Goal: Information Seeking & Learning: Learn about a topic

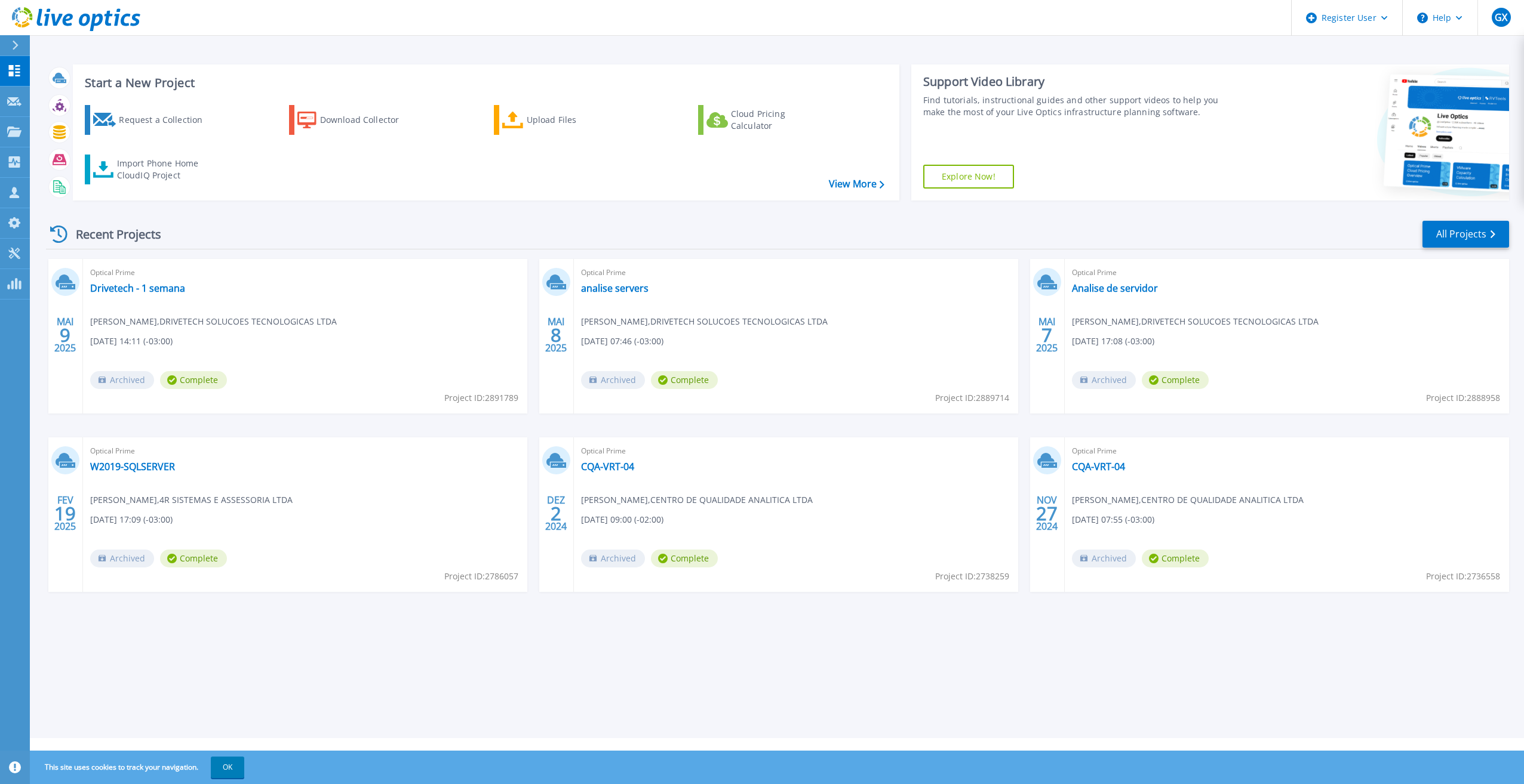
click at [16, 39] on div at bounding box center [20, 45] width 19 height 20
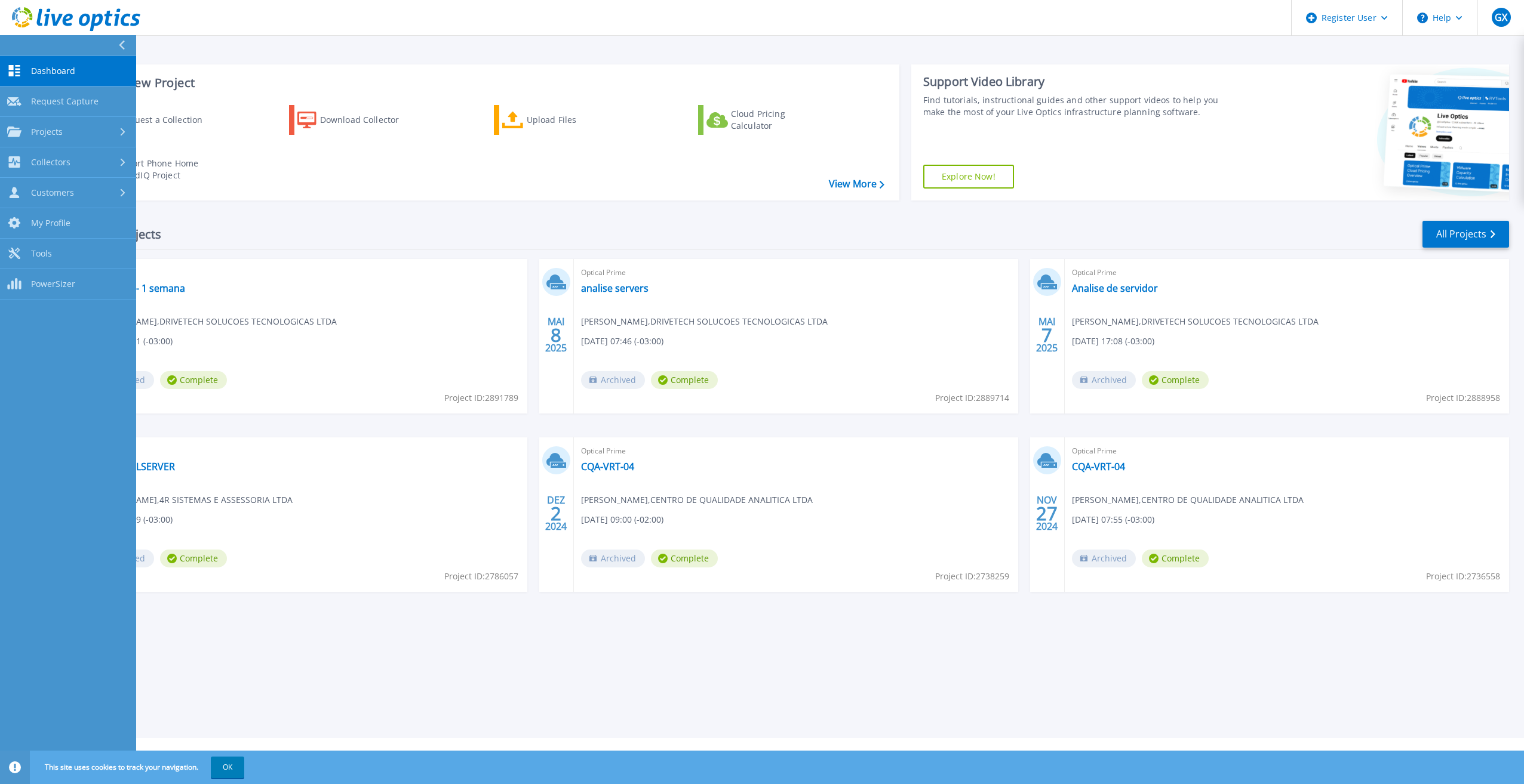
click at [61, 127] on span "Projects" at bounding box center [47, 132] width 32 height 10
click at [66, 149] on link "Search Projects" at bounding box center [68, 162] width 136 height 30
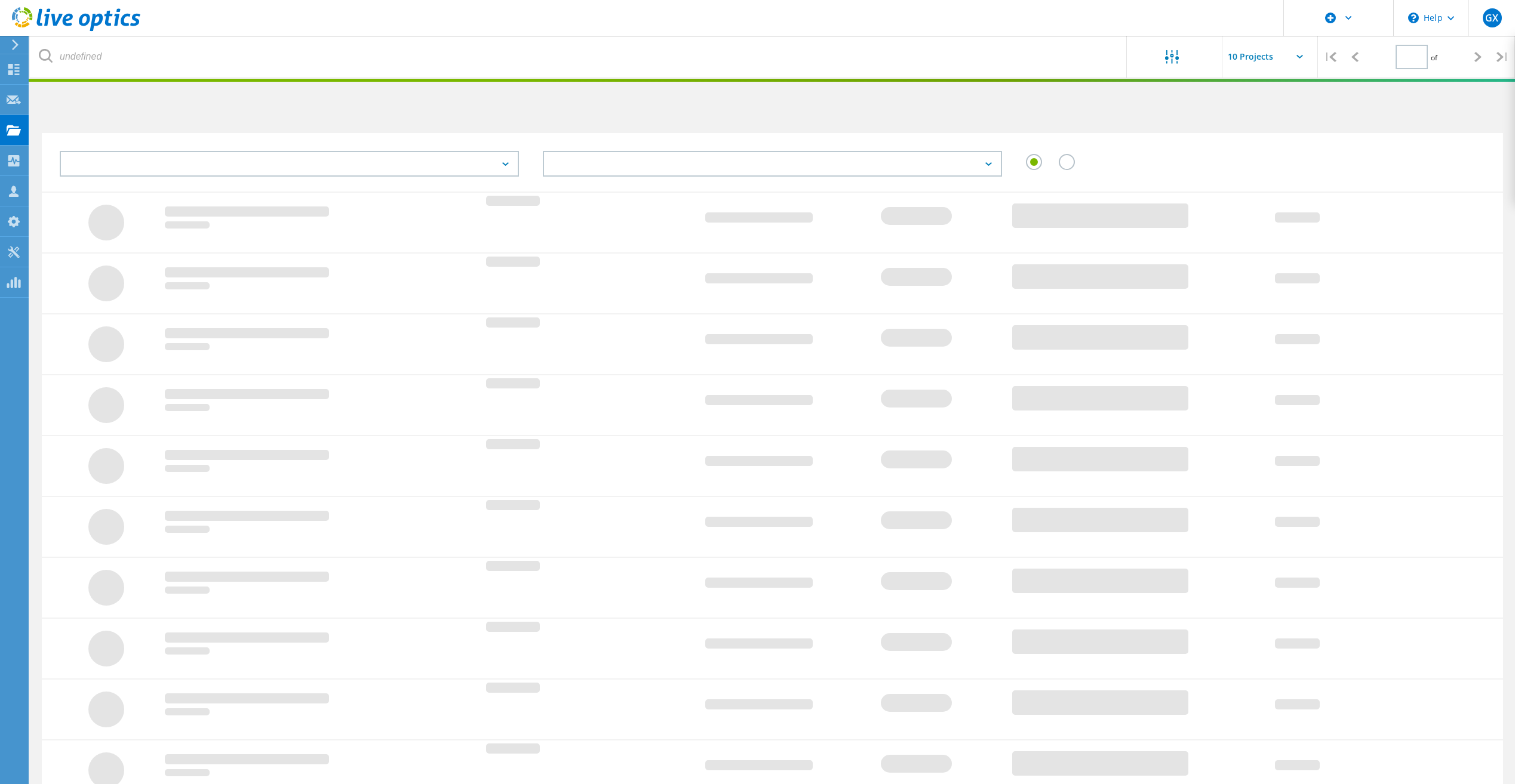
type input "1"
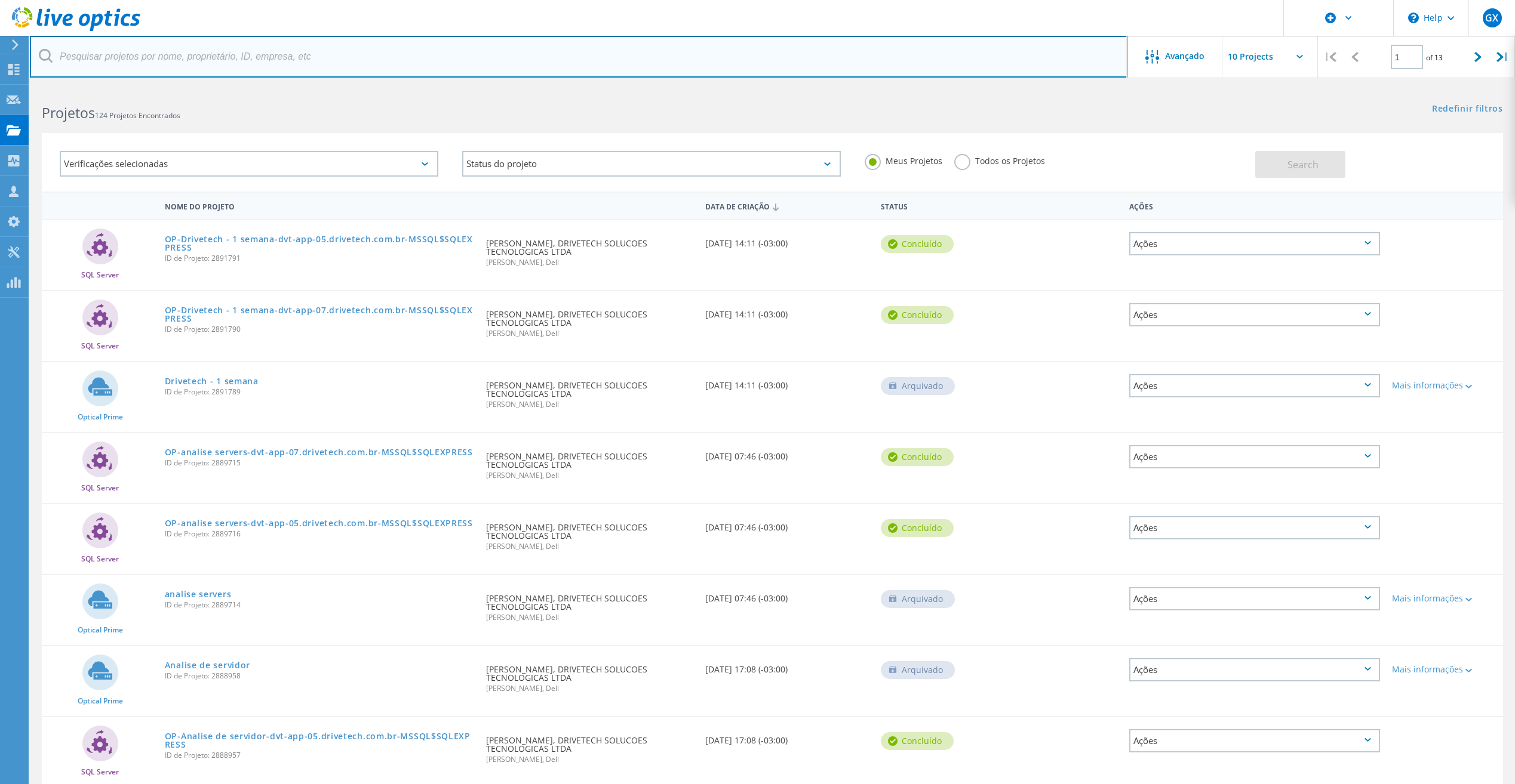
click at [428, 53] on input "text" at bounding box center [578, 56] width 1098 height 41
paste input "2786057"
type input "2786057"
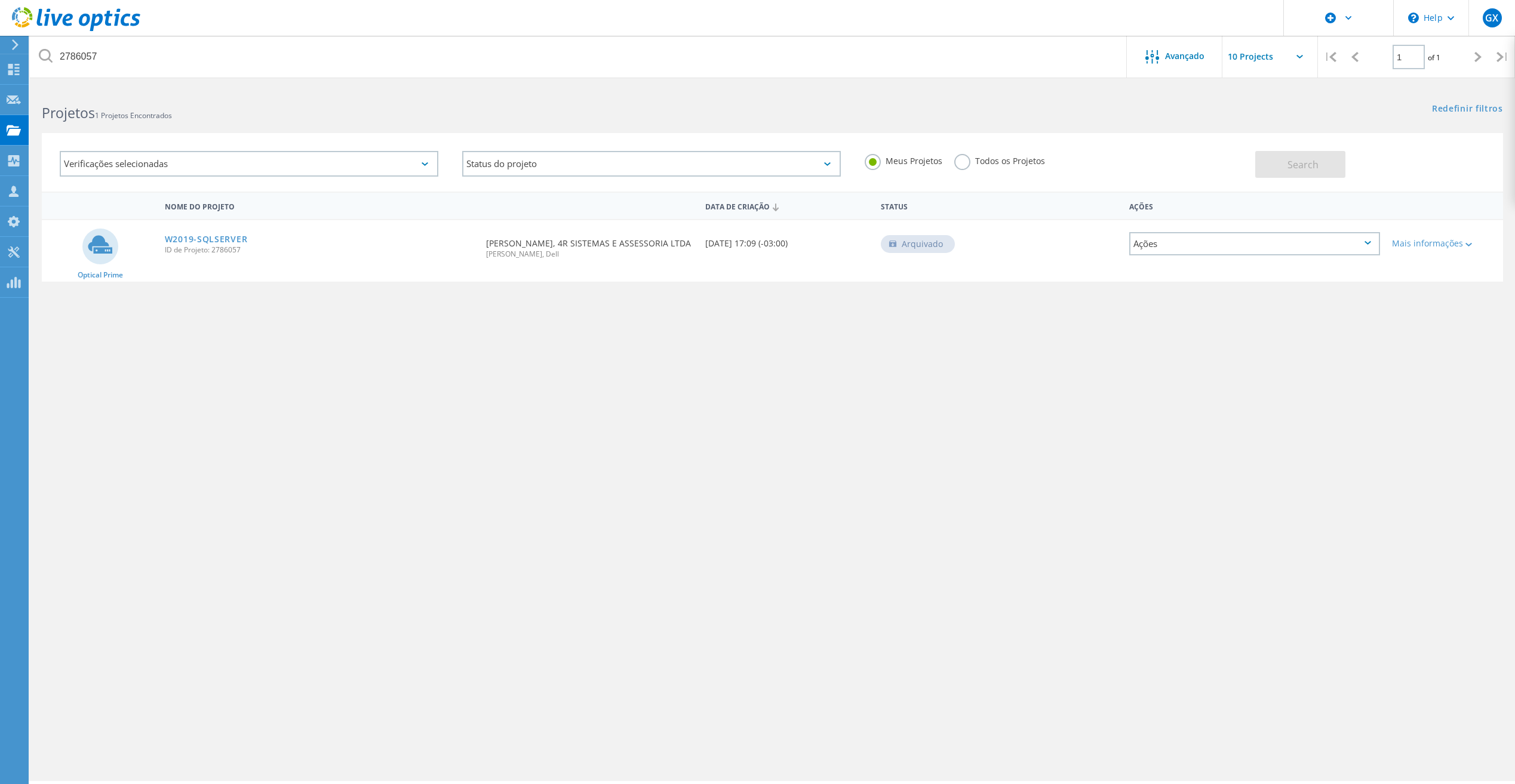
click at [213, 236] on link "W2019-SQLSERVER" at bounding box center [206, 239] width 83 height 8
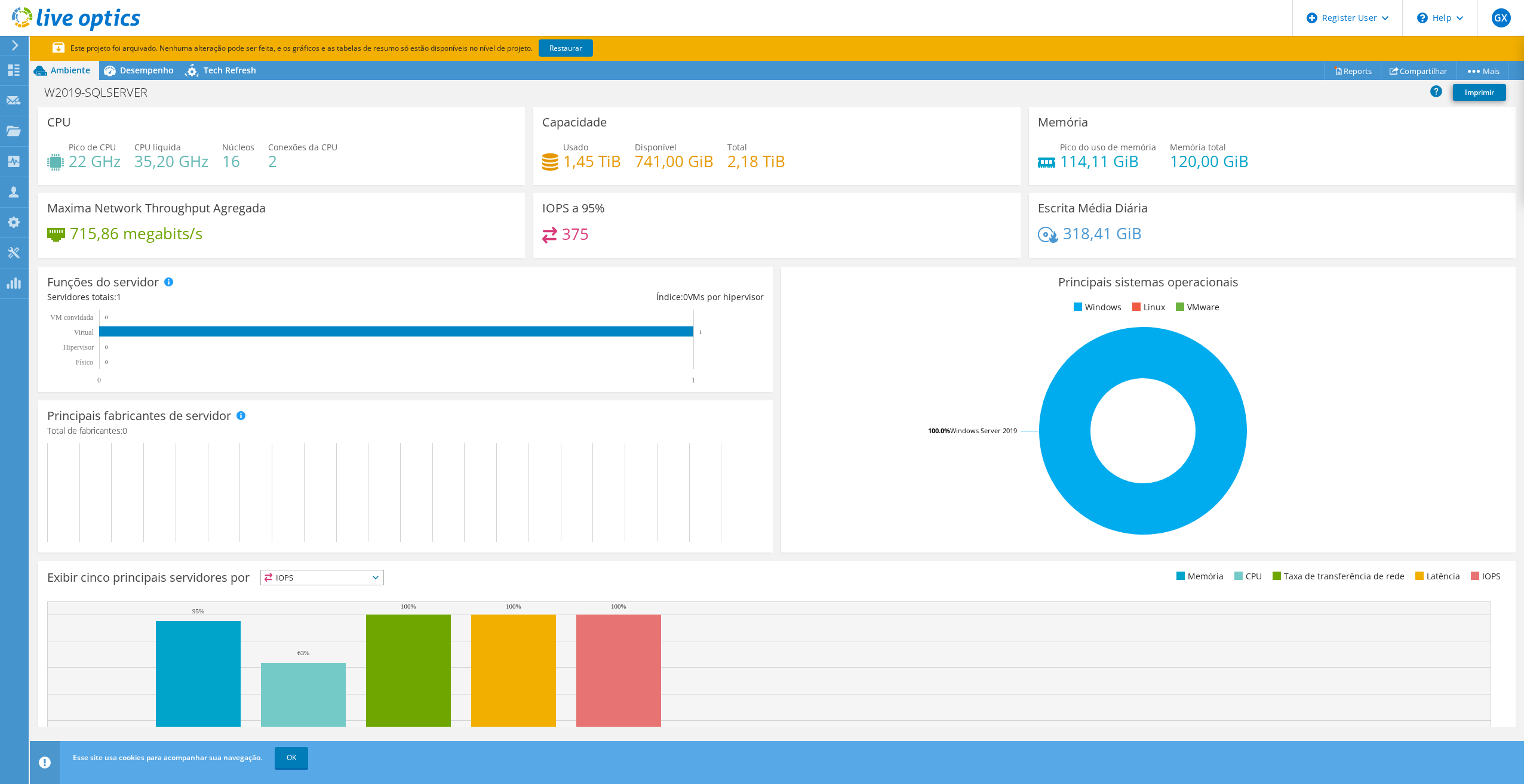
click at [185, 72] on icon at bounding box center [193, 72] width 21 height 24
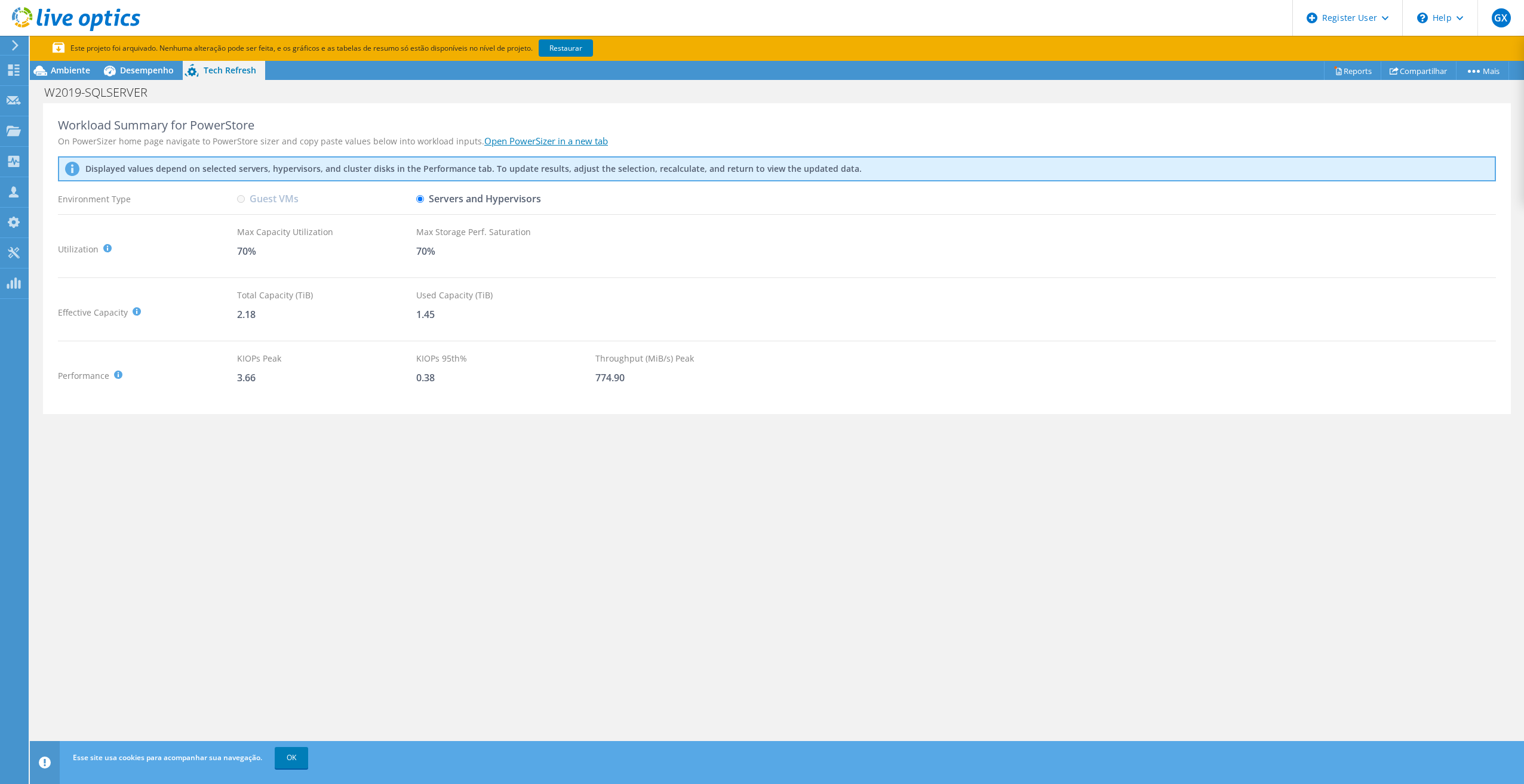
click at [168, 71] on span "Desempenho" at bounding box center [147, 70] width 53 height 11
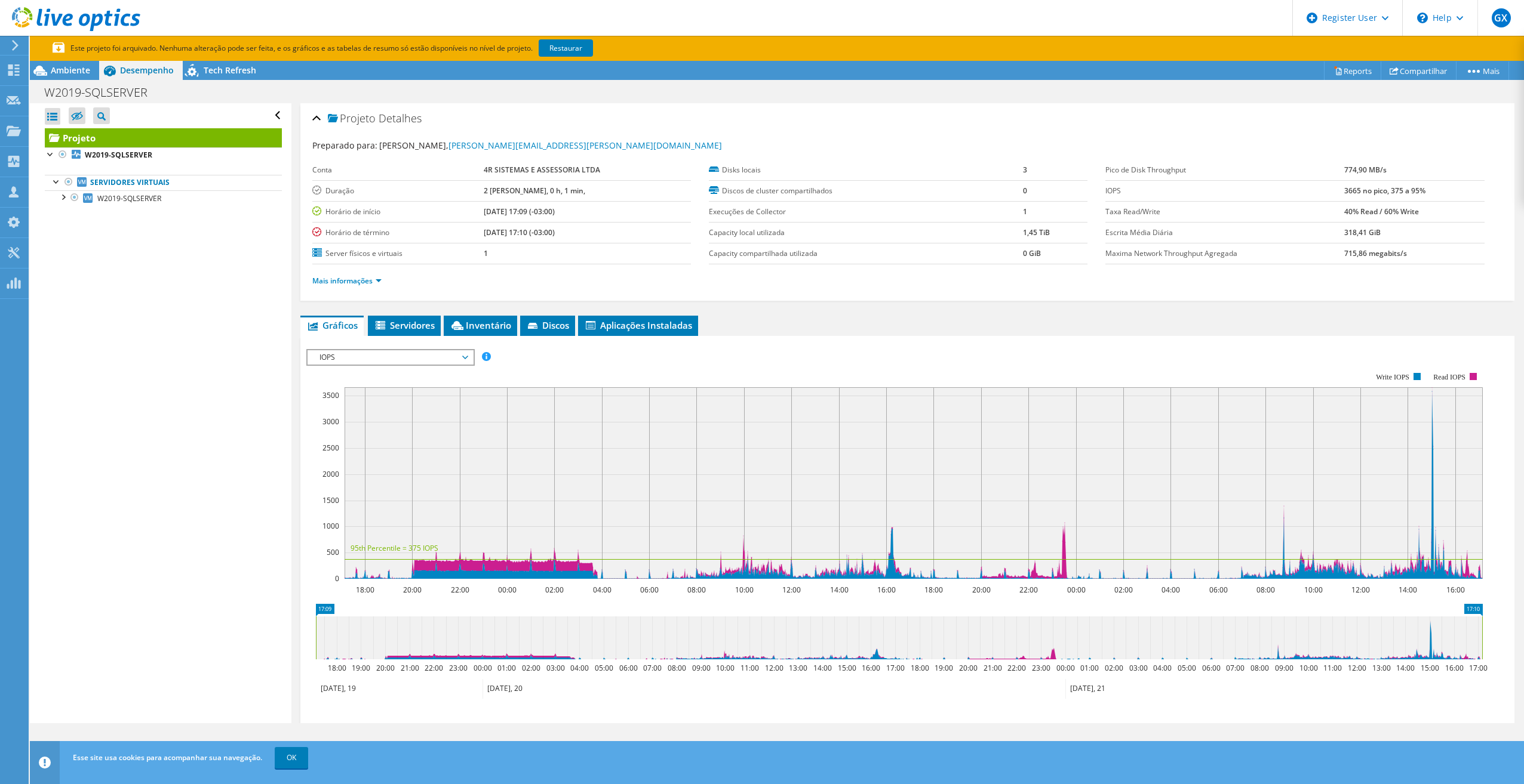
click at [388, 336] on li "Servidores" at bounding box center [404, 325] width 73 height 20
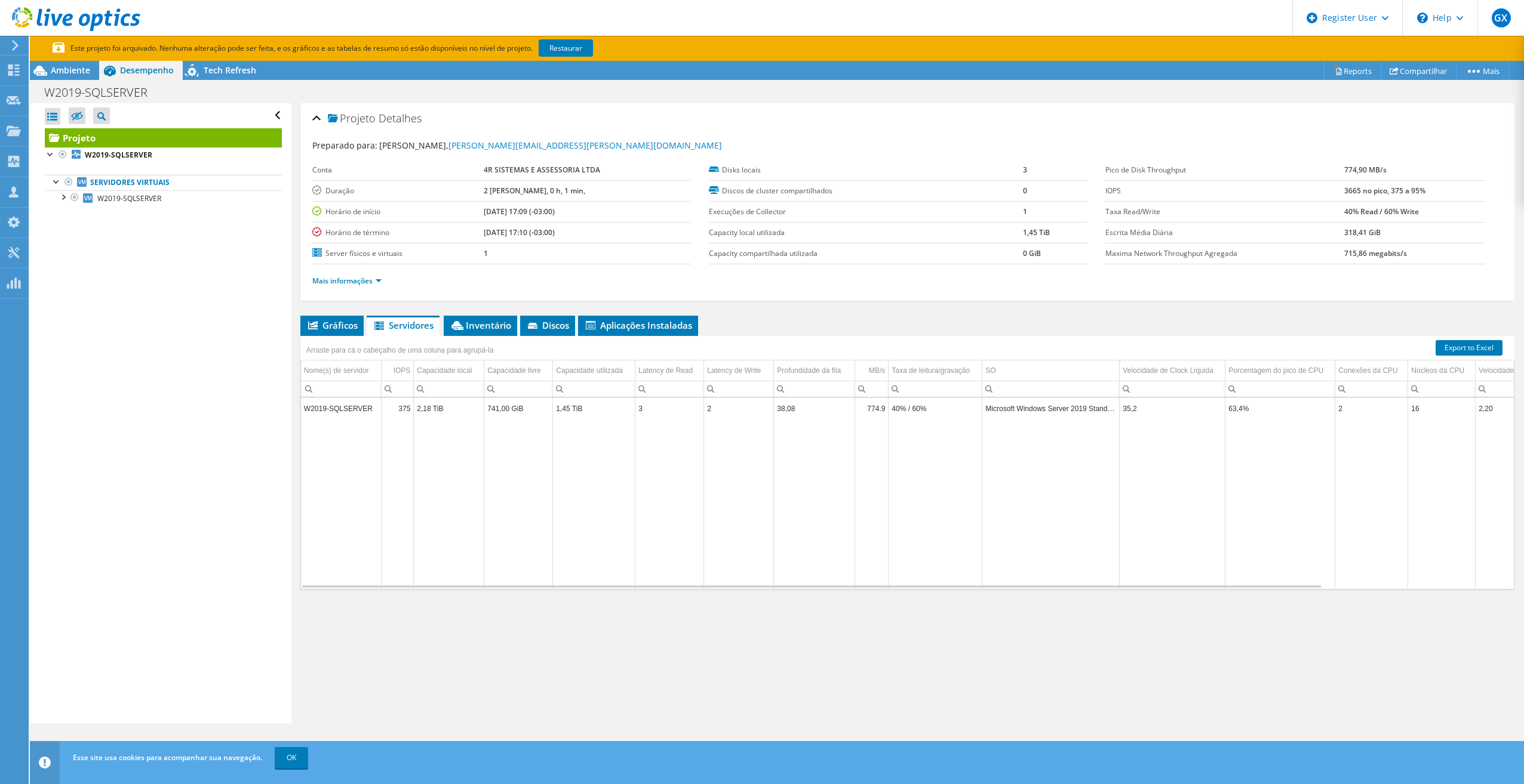
click at [352, 333] on li "Gráficos" at bounding box center [331, 325] width 63 height 20
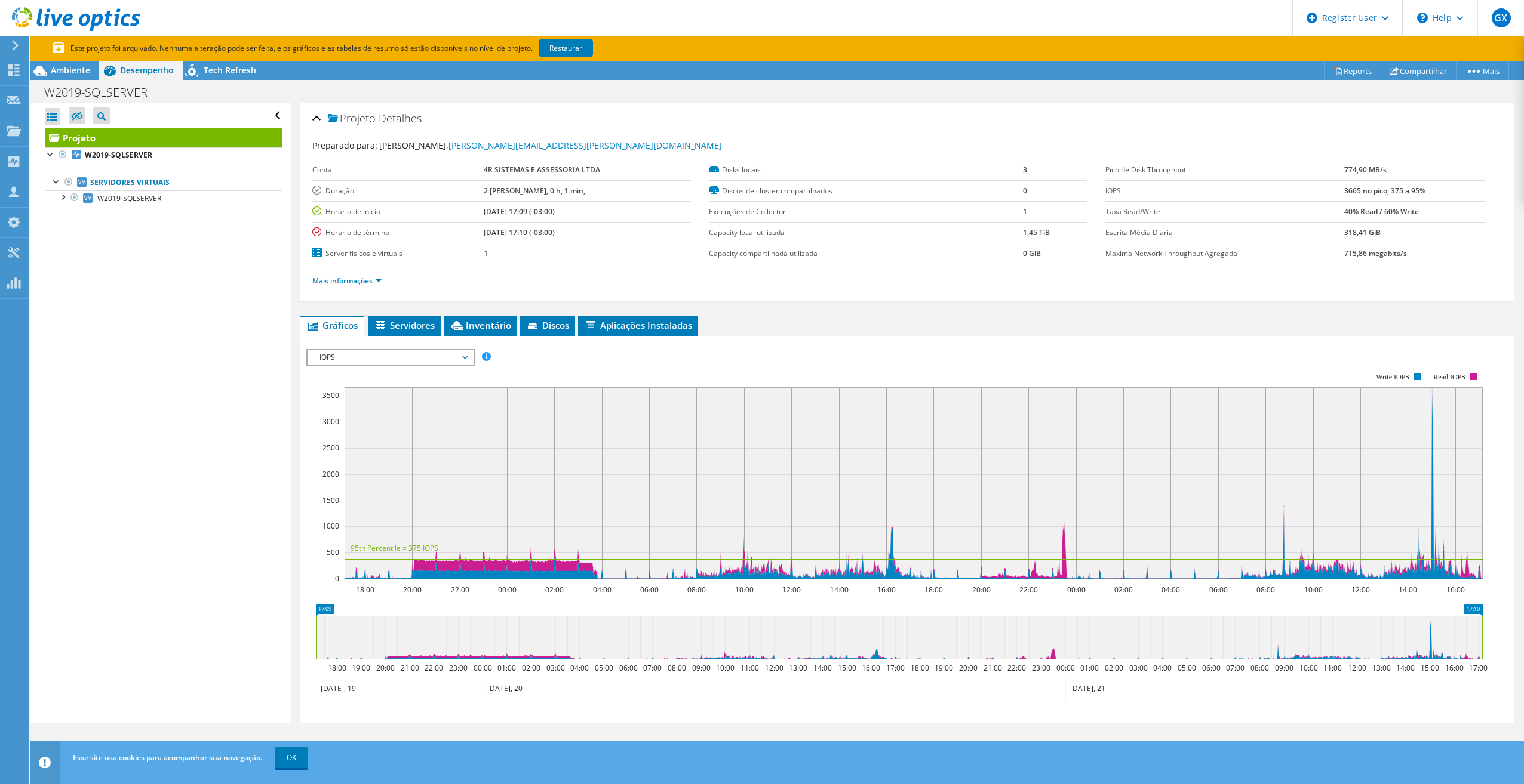
click at [606, 319] on li "Aplicações Instaladas" at bounding box center [638, 325] width 120 height 20
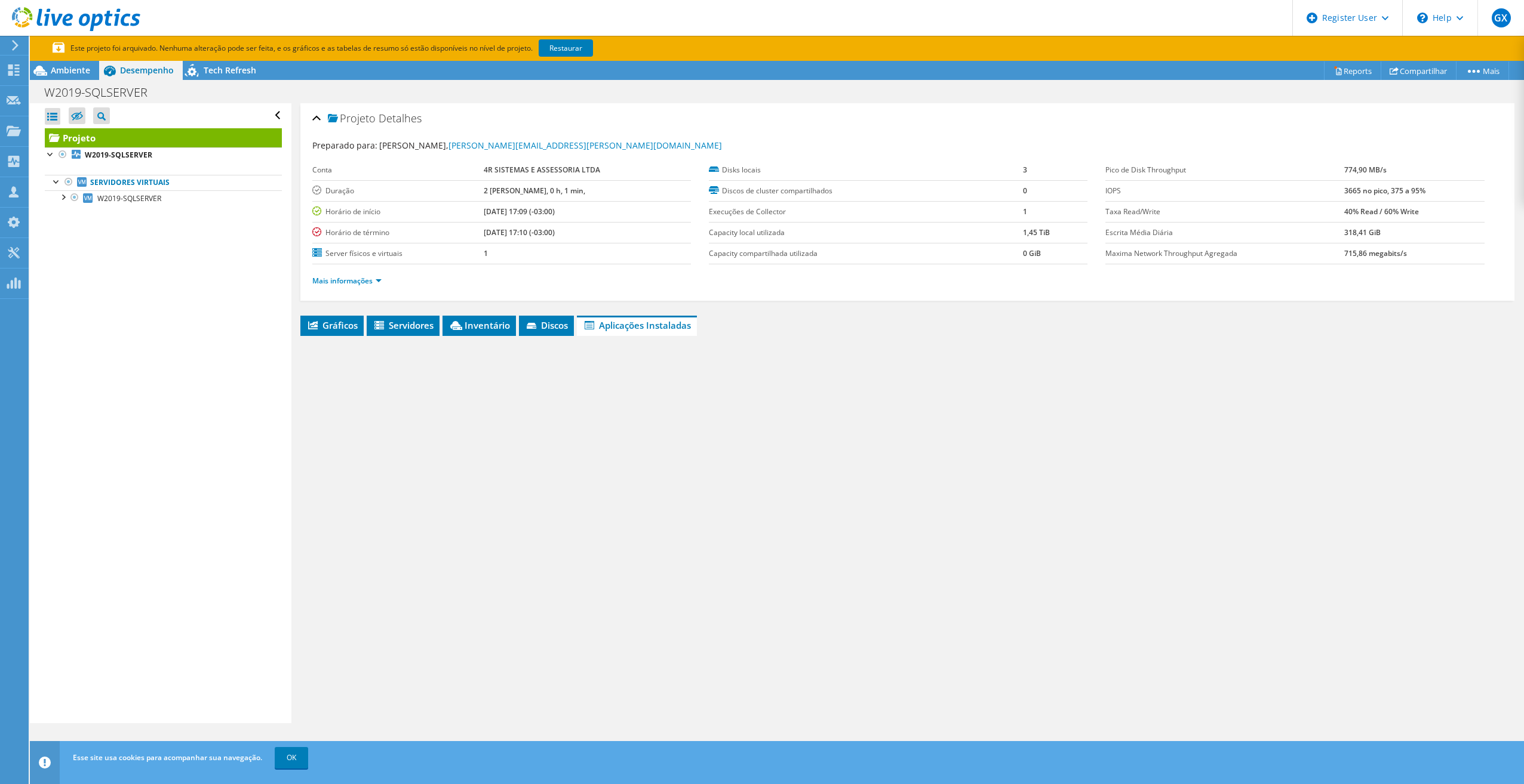
click at [362, 326] on li "Gráficos" at bounding box center [331, 325] width 63 height 20
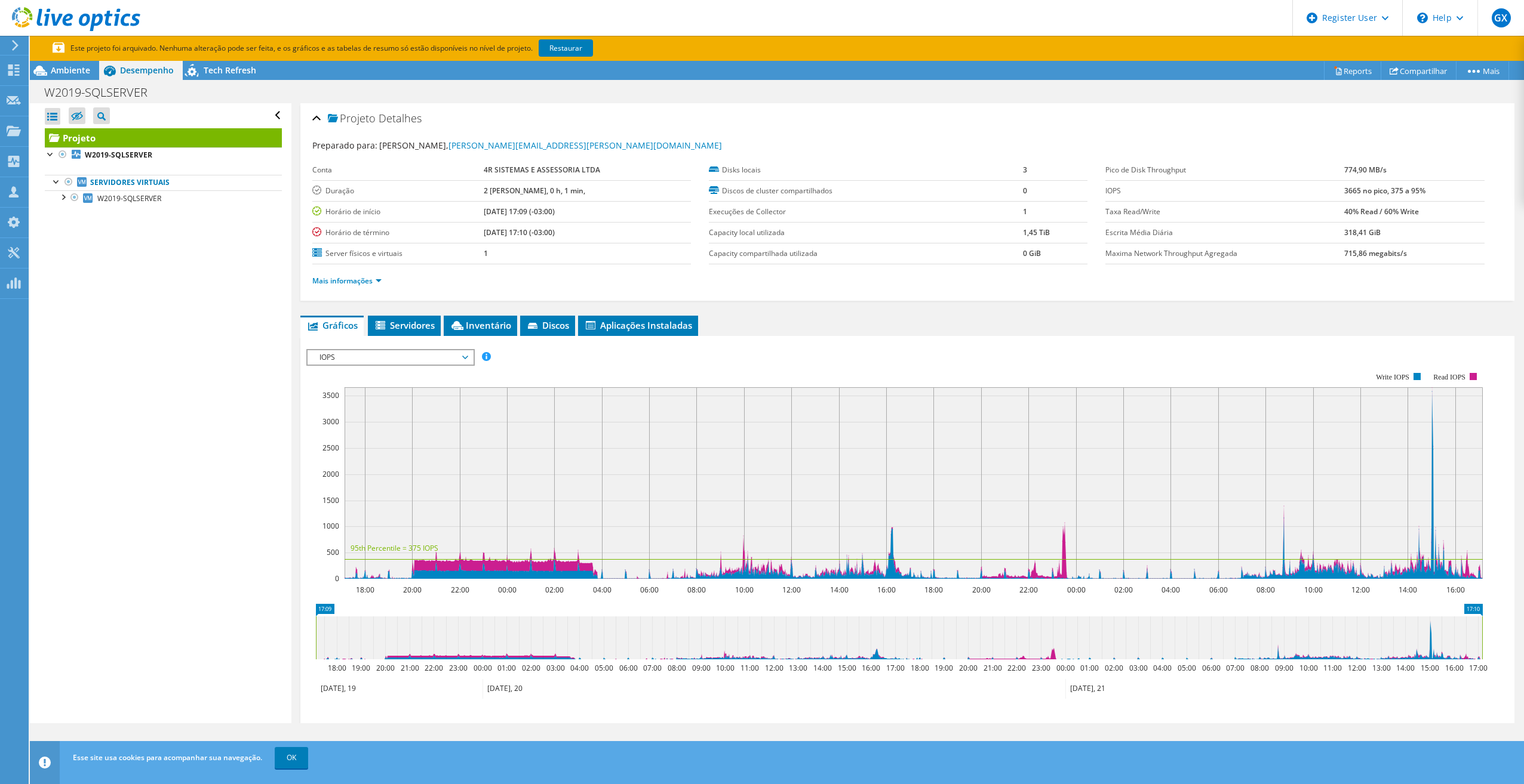
click at [361, 289] on div "Mais informações" at bounding box center [907, 281] width 1190 height 33
click at [362, 285] on link "Mais informações" at bounding box center [346, 281] width 69 height 10
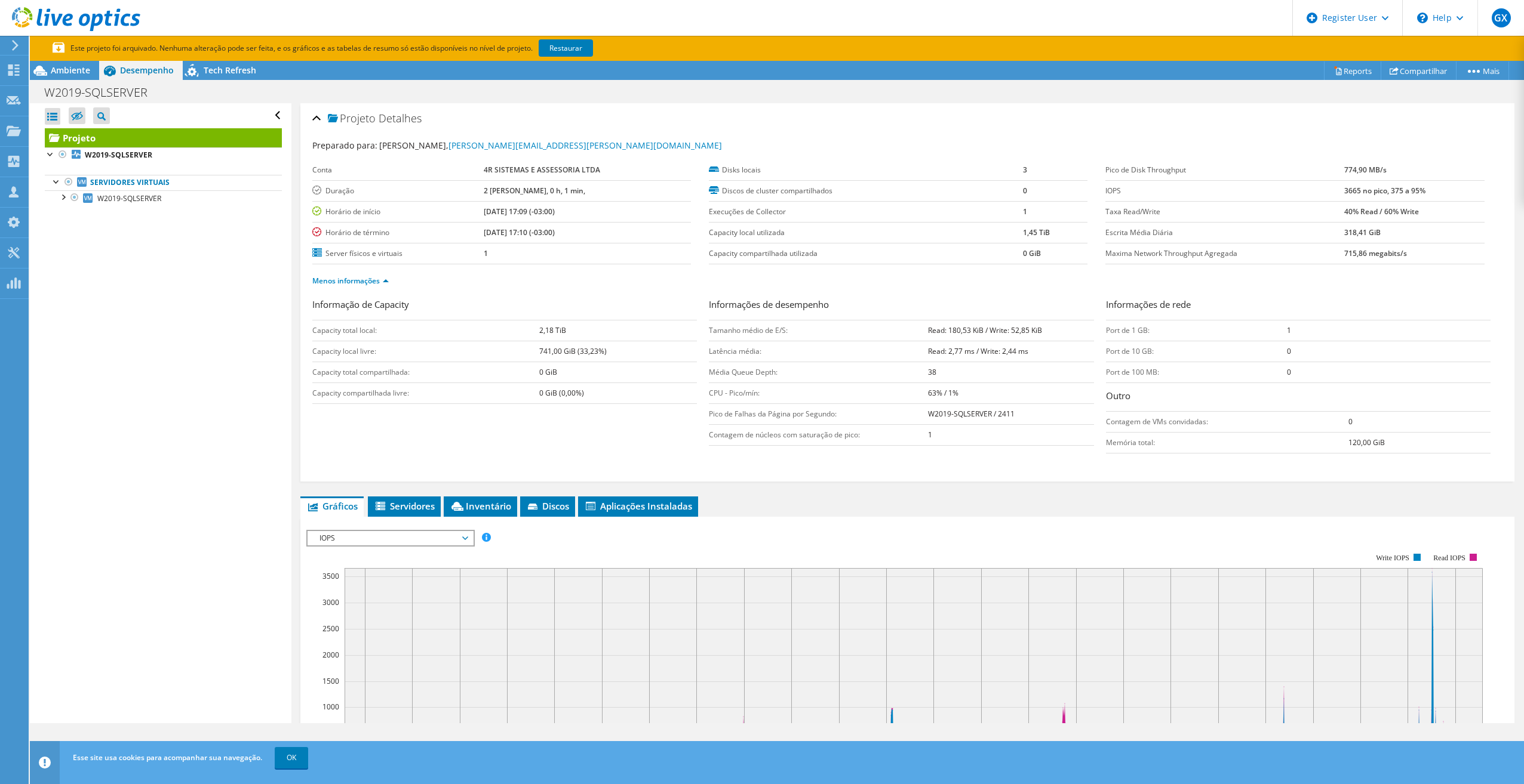
click at [69, 195] on div at bounding box center [75, 197] width 12 height 14
click at [61, 197] on div at bounding box center [63, 196] width 12 height 12
click at [123, 230] on link "1 D:" at bounding box center [163, 229] width 237 height 16
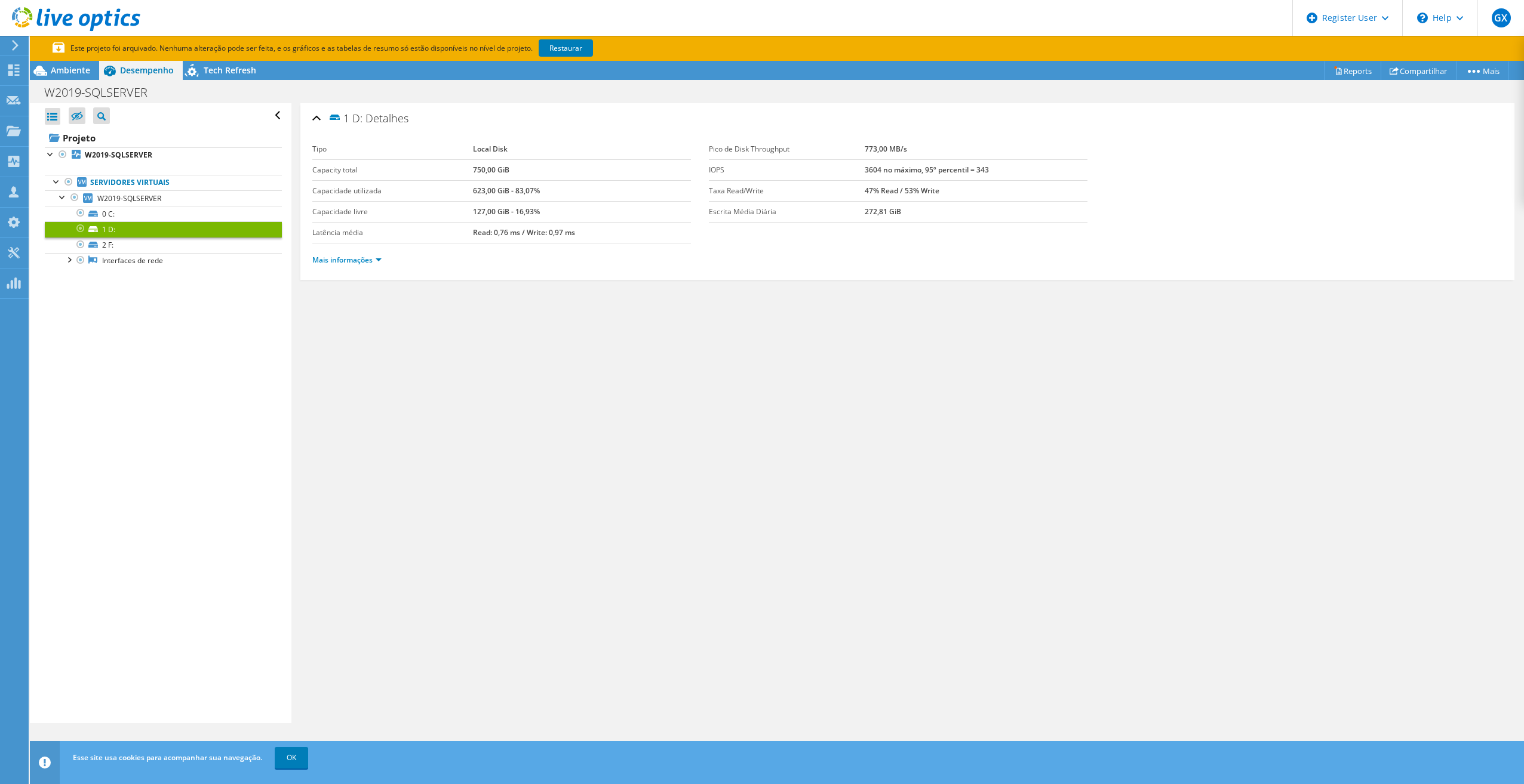
click at [332, 267] on div "Mais informações" at bounding box center [907, 260] width 1190 height 33
click at [348, 265] on li "Mais informações" at bounding box center [350, 260] width 76 height 13
click at [127, 210] on link "0 C:" at bounding box center [163, 213] width 237 height 16
click at [72, 260] on div at bounding box center [69, 259] width 12 height 12
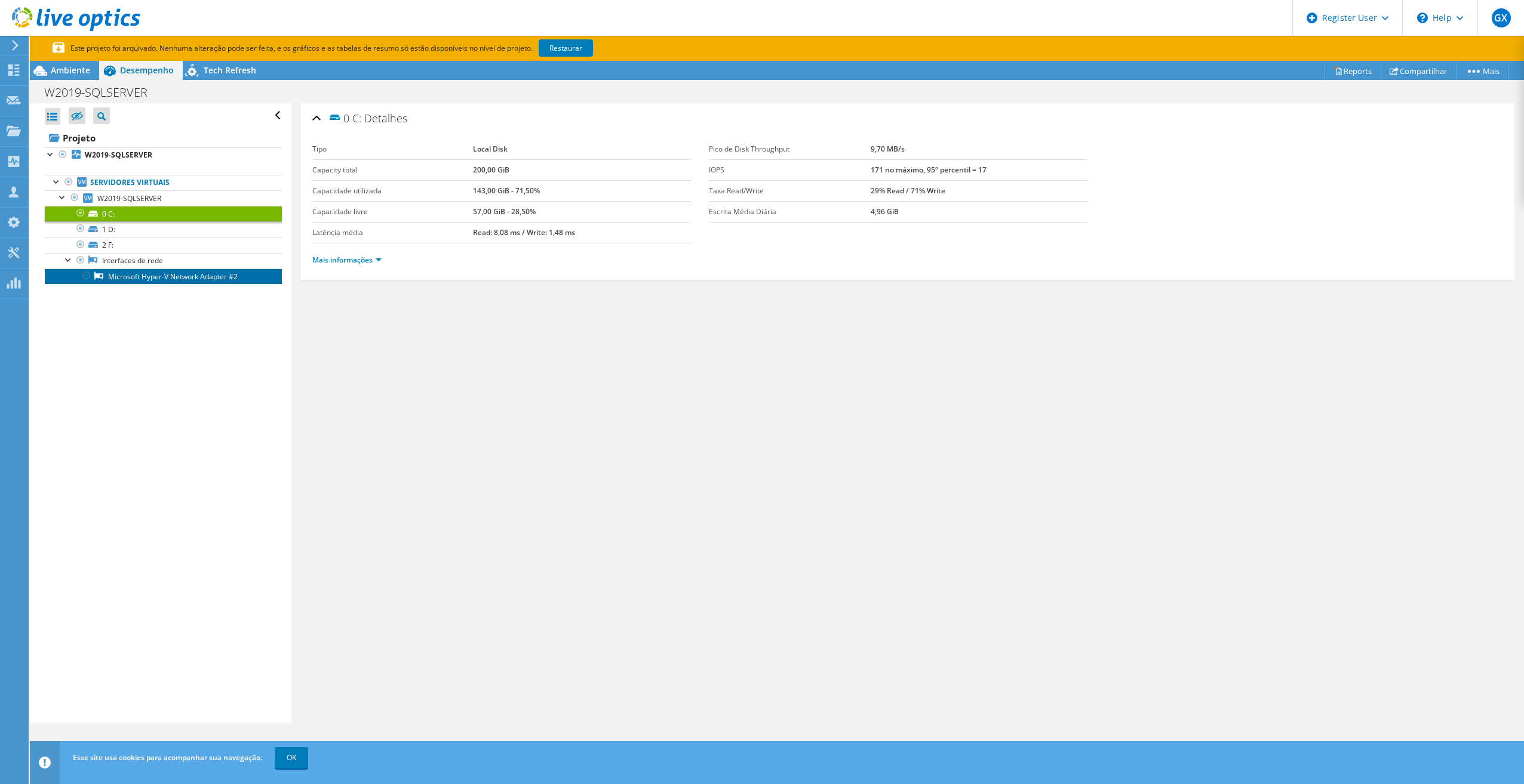
click at [124, 272] on link "Microsoft Hyper-V Network Adapter #2" at bounding box center [163, 276] width 237 height 16
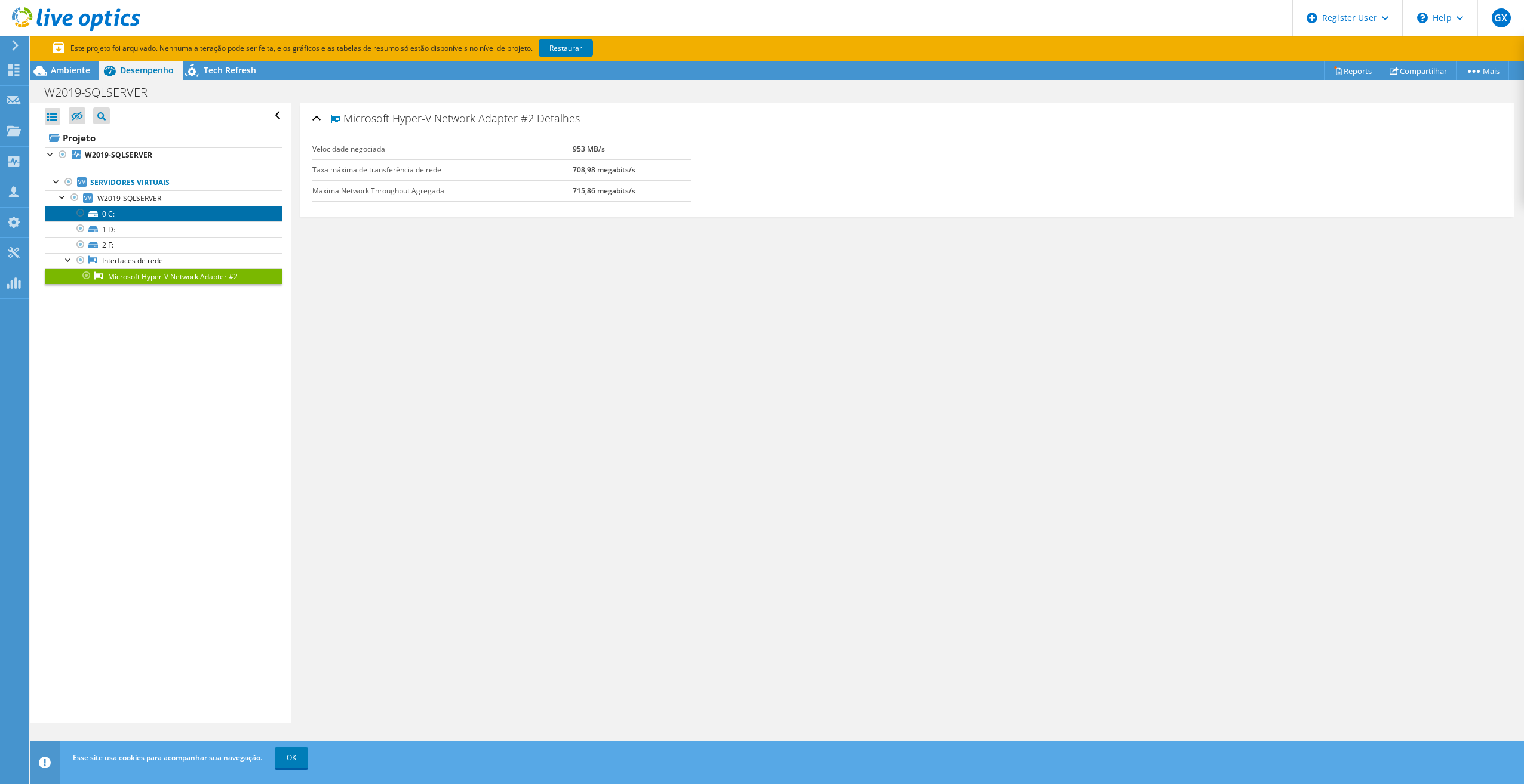
click at [127, 209] on link "0 C:" at bounding box center [163, 213] width 237 height 16
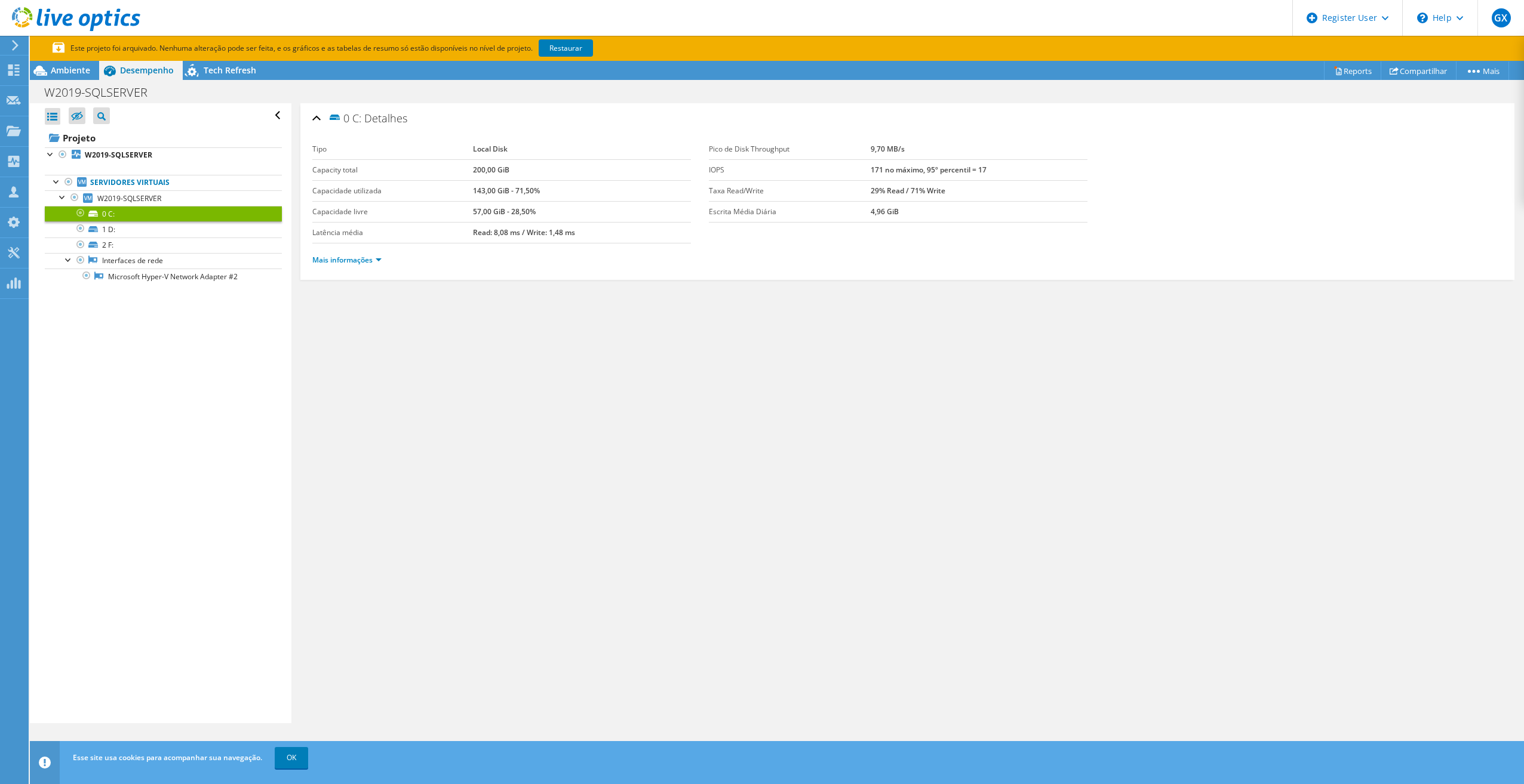
click at [135, 222] on link "0 C:" at bounding box center [163, 213] width 237 height 16
click at [137, 225] on link "1 D:" at bounding box center [163, 229] width 237 height 16
click at [322, 268] on div "Mais informações" at bounding box center [907, 260] width 1190 height 33
click at [322, 265] on link "Mais informações" at bounding box center [346, 260] width 69 height 10
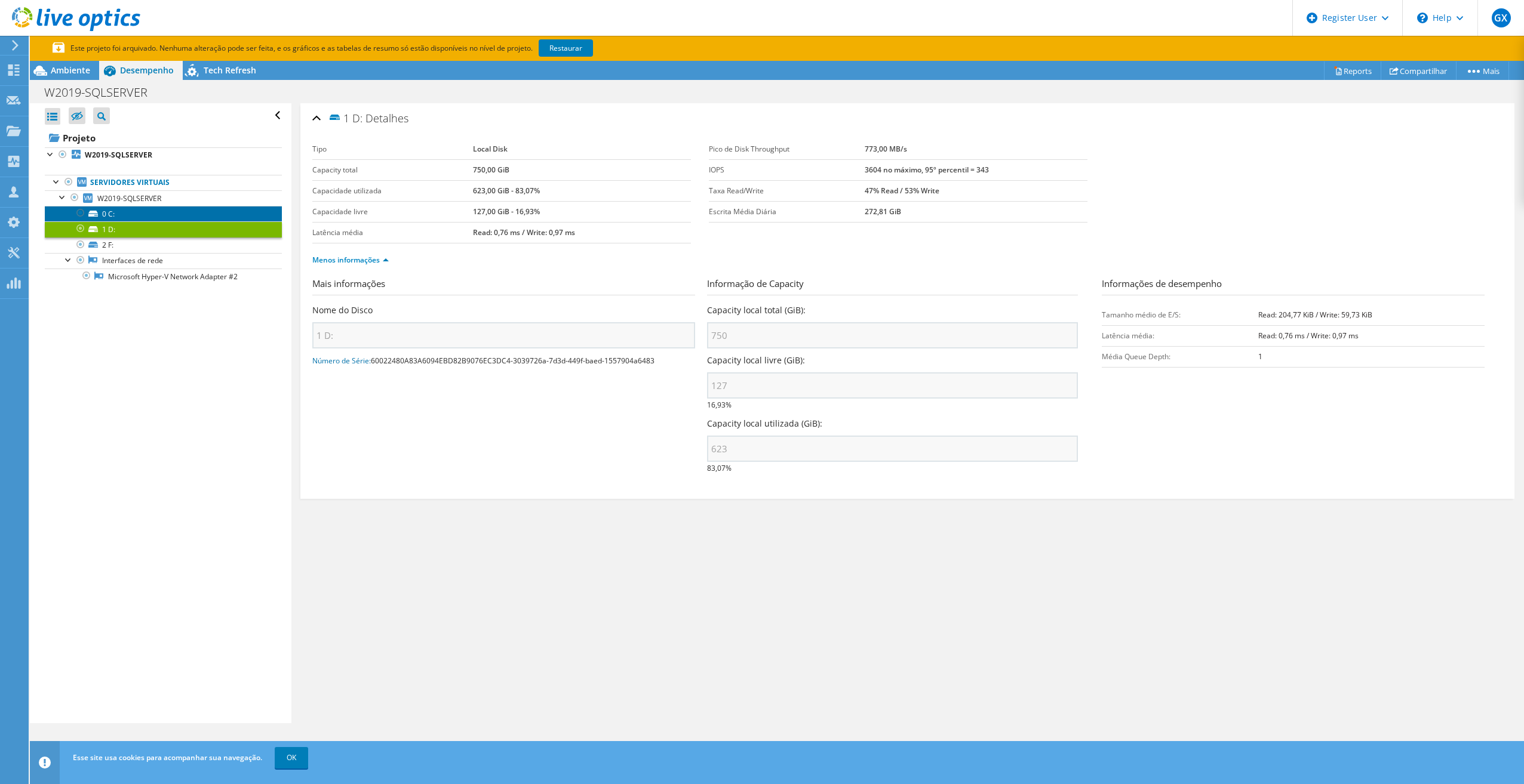
click at [155, 213] on link "0 C:" at bounding box center [163, 213] width 237 height 16
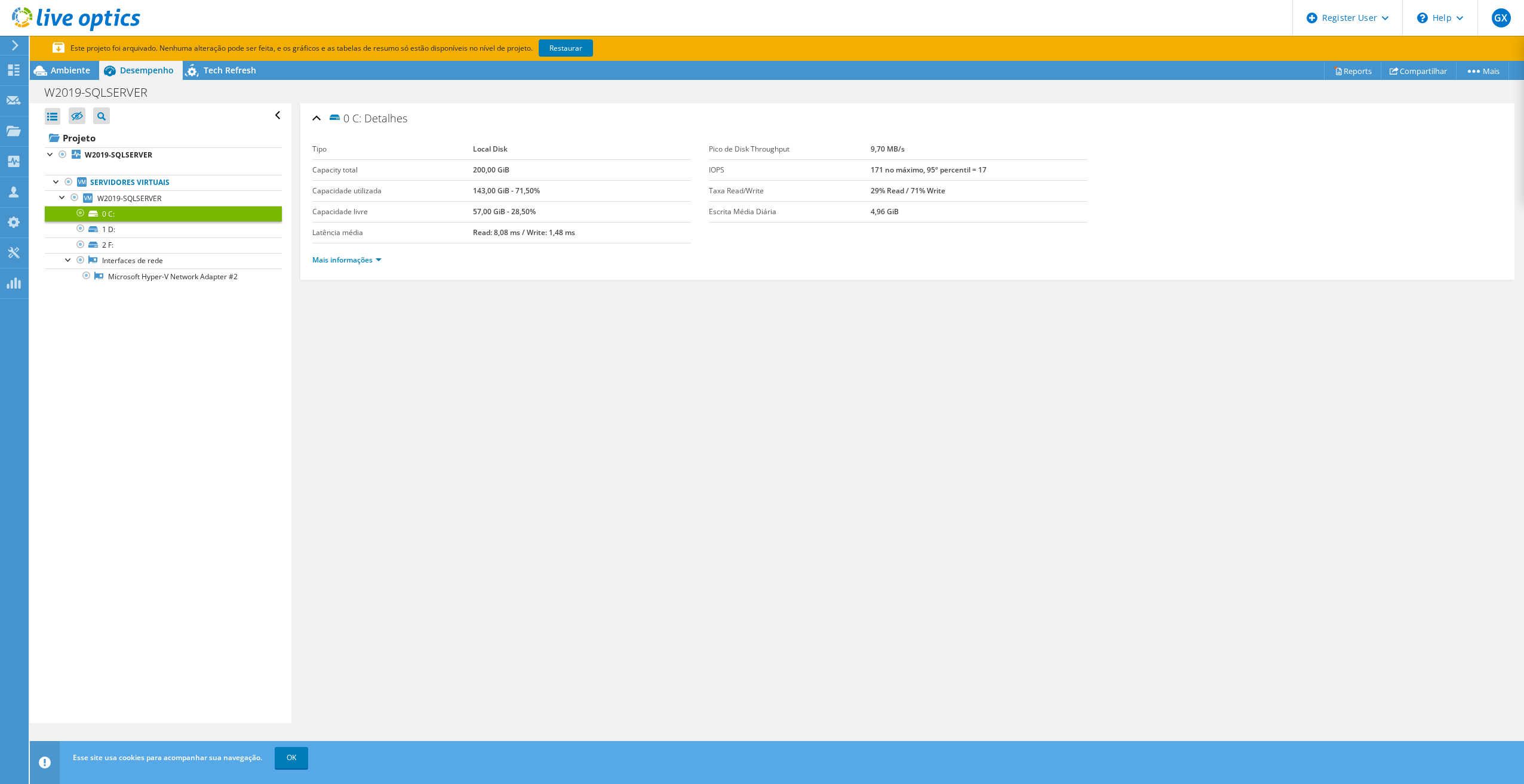
click at [347, 267] on div "Mais informações" at bounding box center [907, 260] width 1190 height 33
click at [345, 265] on link "Mais informações" at bounding box center [346, 260] width 69 height 10
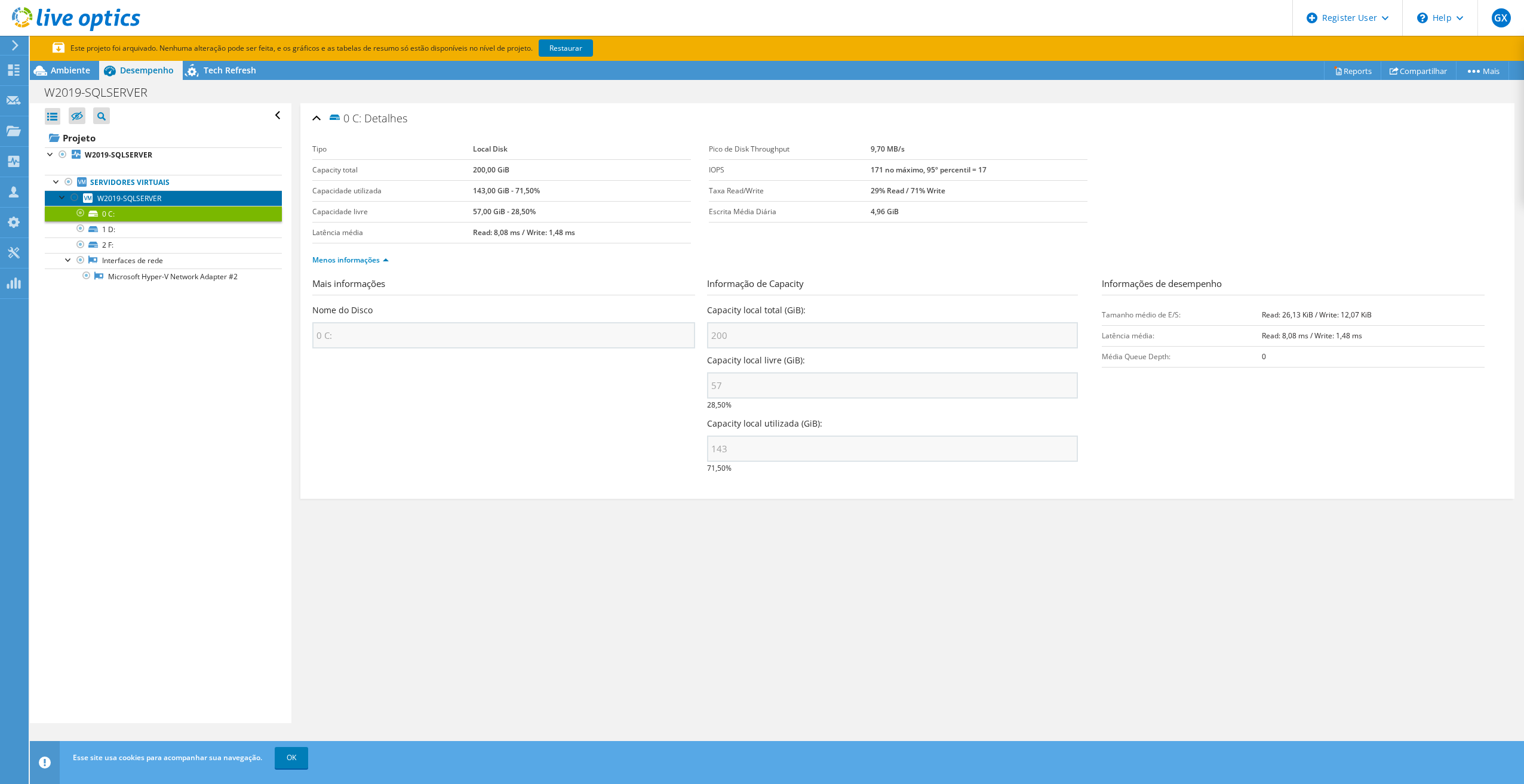
click at [148, 205] on link "W2019-SQLSERVER" at bounding box center [163, 198] width 237 height 16
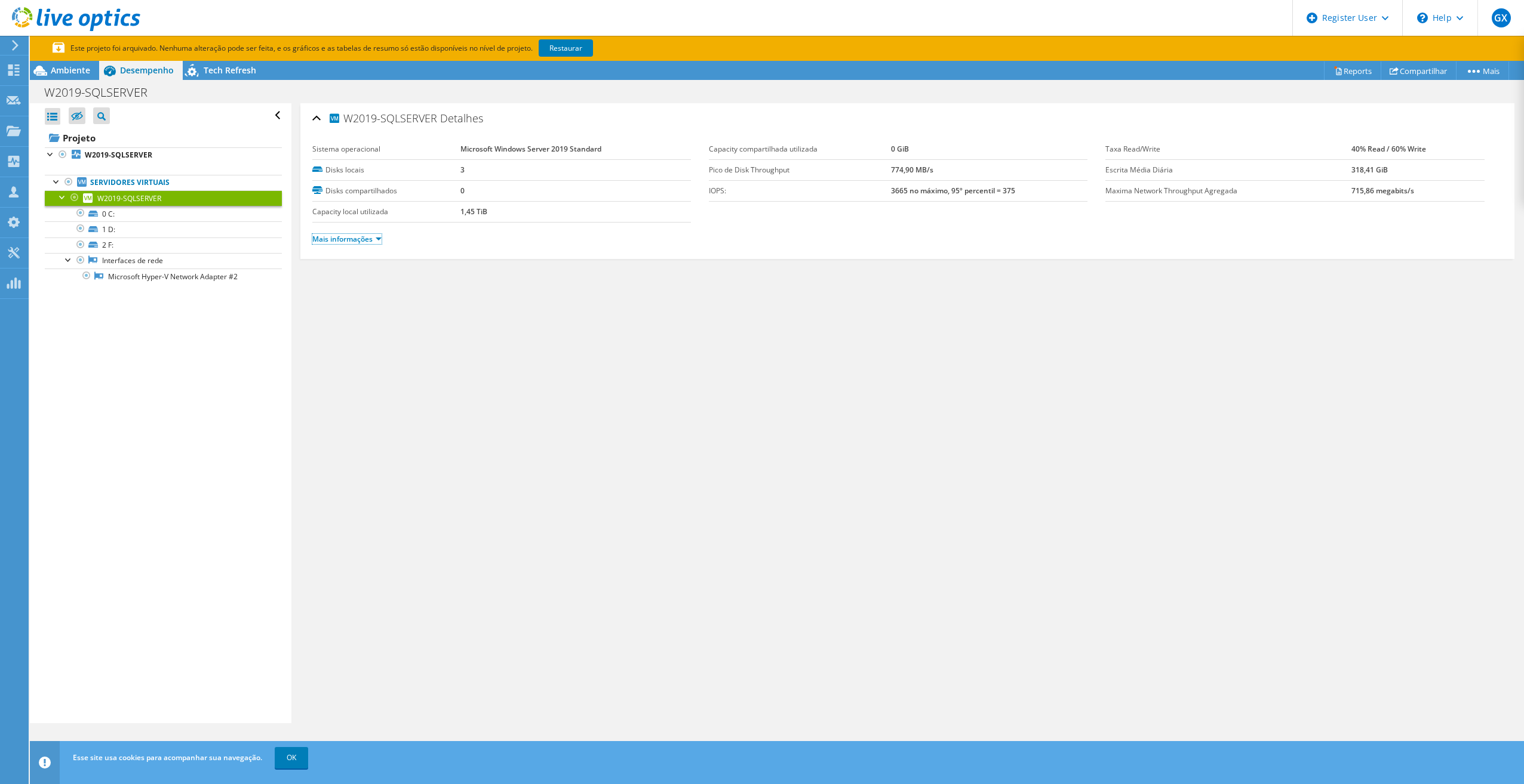
click at [345, 237] on link "Mais informações" at bounding box center [346, 239] width 69 height 10
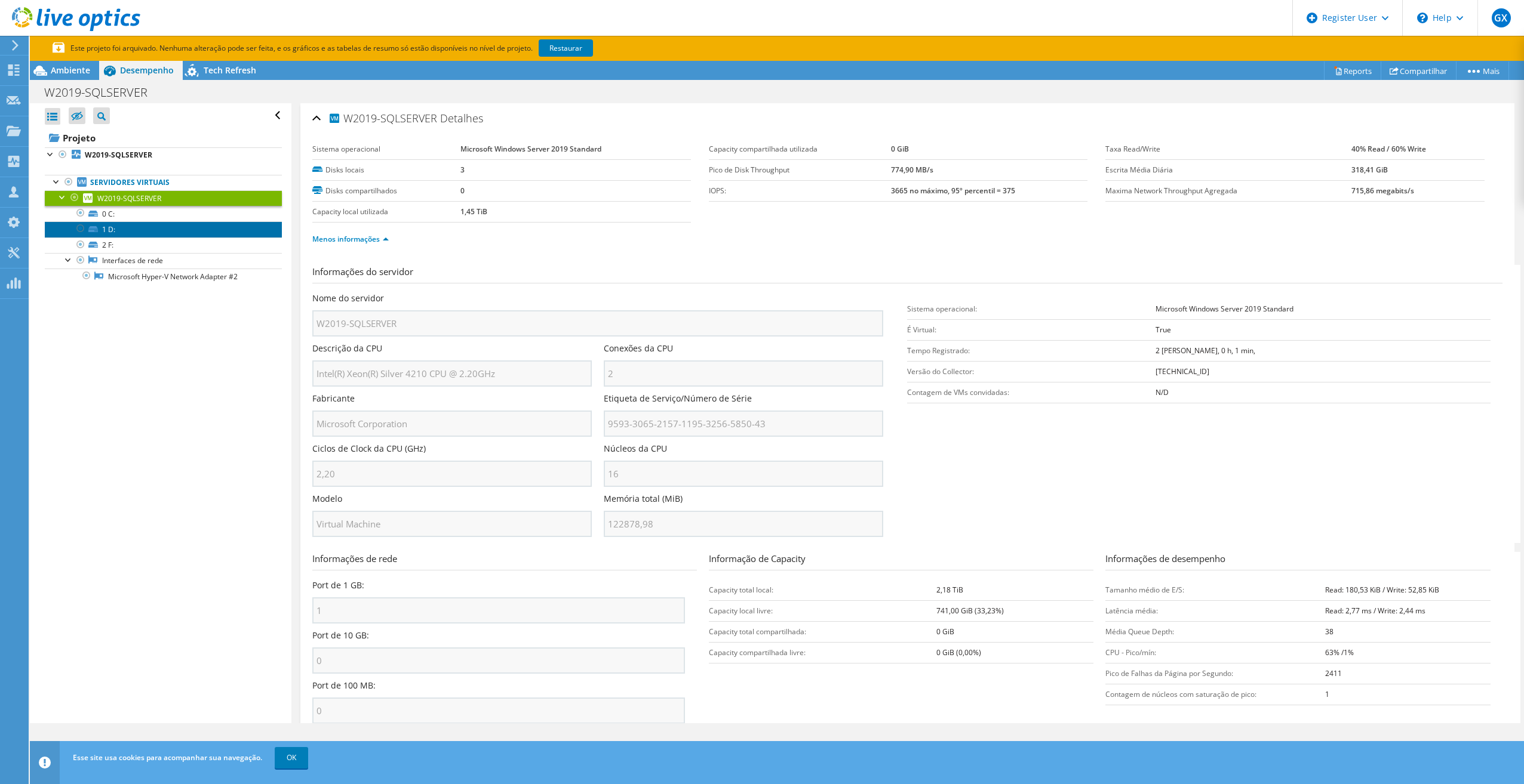
click at [113, 225] on link "1 D:" at bounding box center [163, 229] width 237 height 16
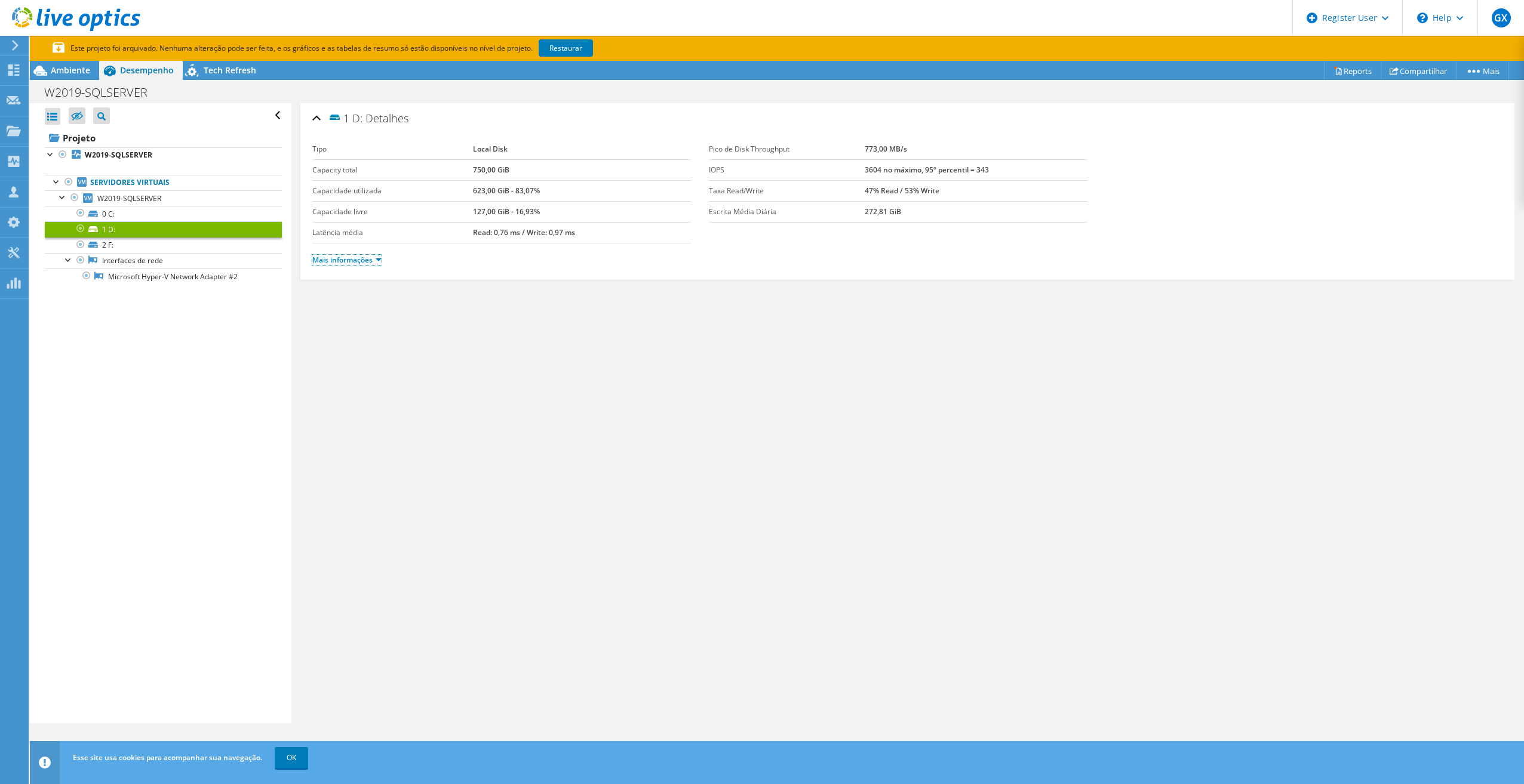
click at [360, 255] on link "Mais informações" at bounding box center [346, 260] width 69 height 10
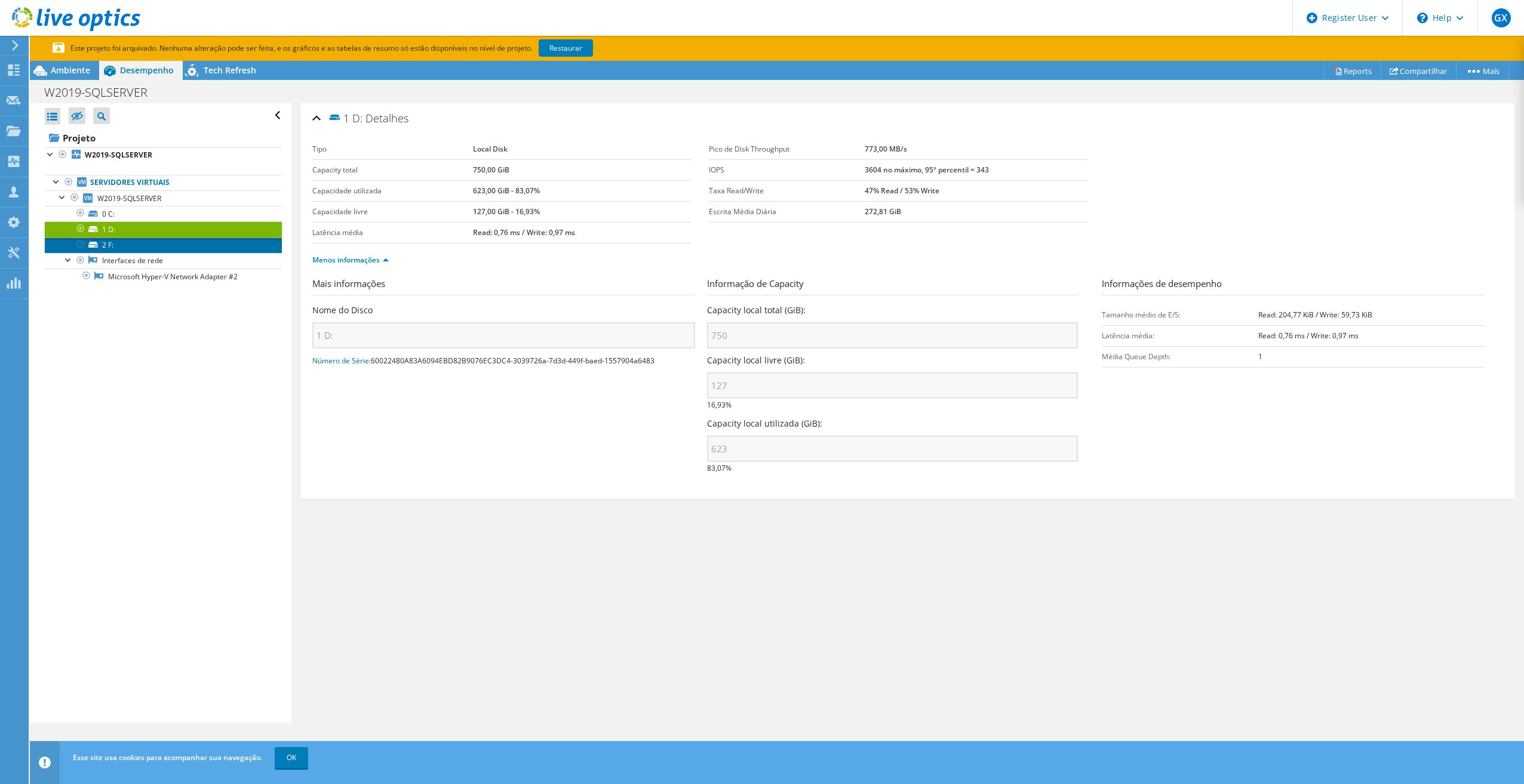
click at [156, 250] on link "2 F:" at bounding box center [163, 245] width 237 height 16
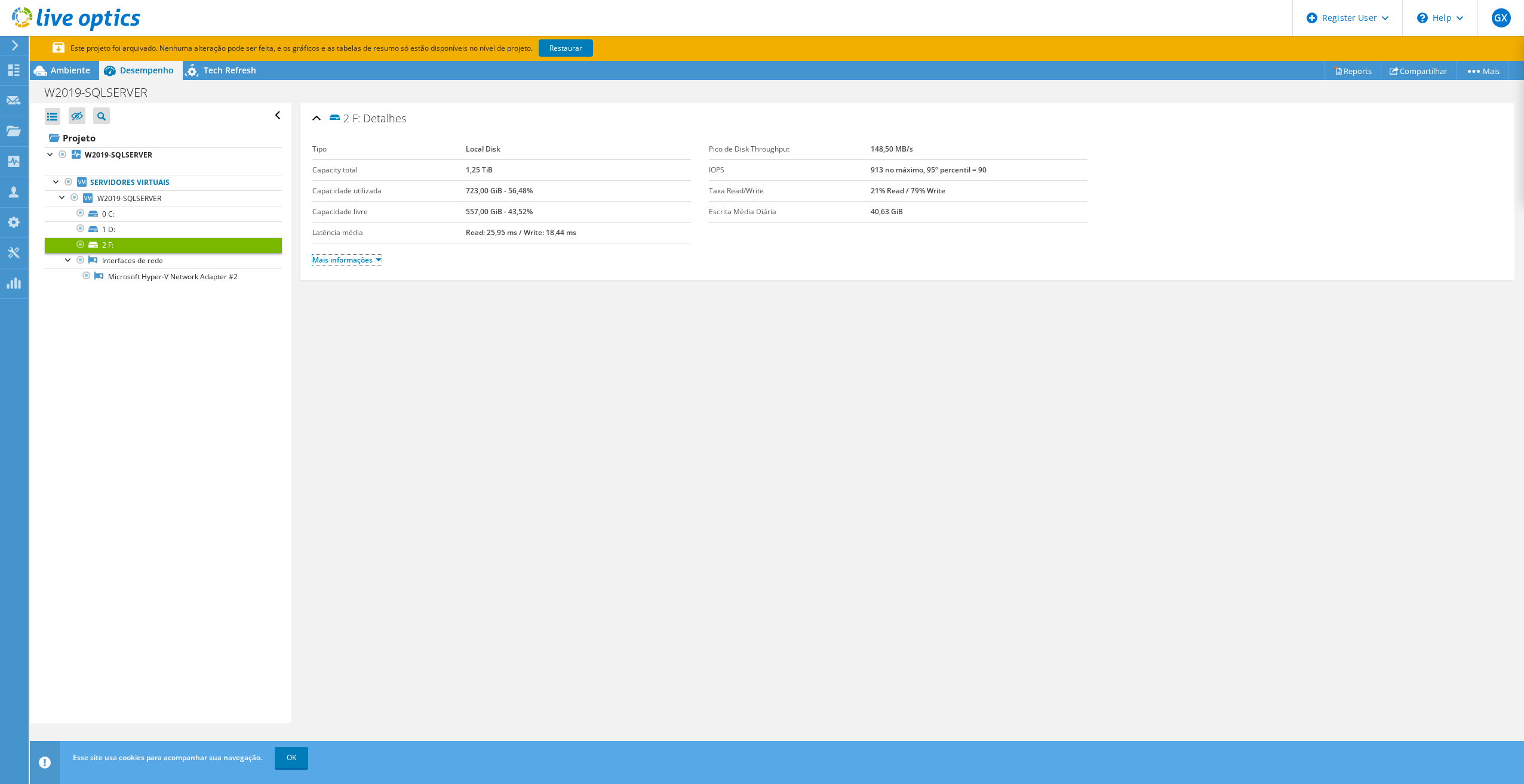
click at [364, 261] on link "Mais informações" at bounding box center [346, 260] width 69 height 10
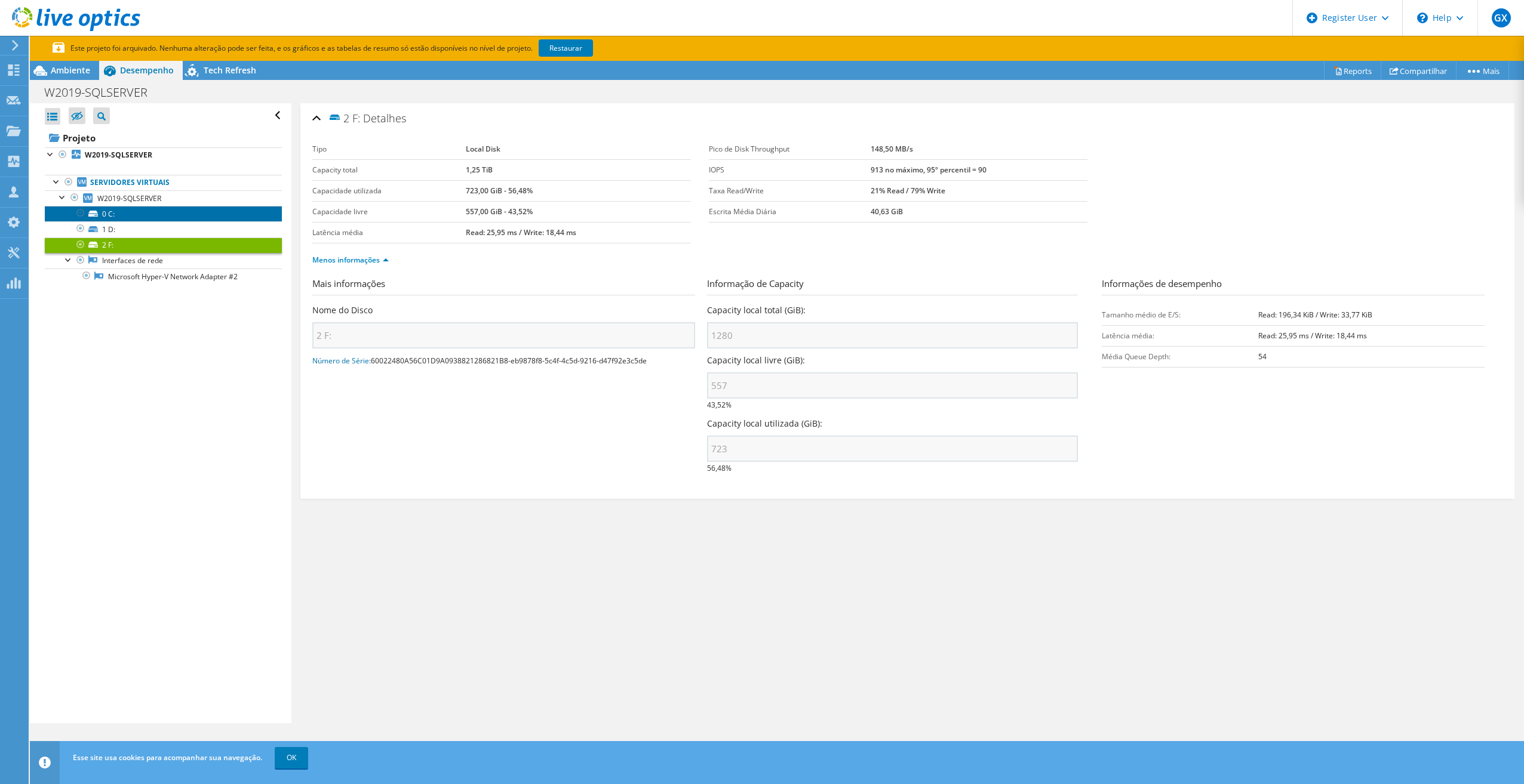
click at [112, 216] on link "0 C:" at bounding box center [163, 213] width 237 height 16
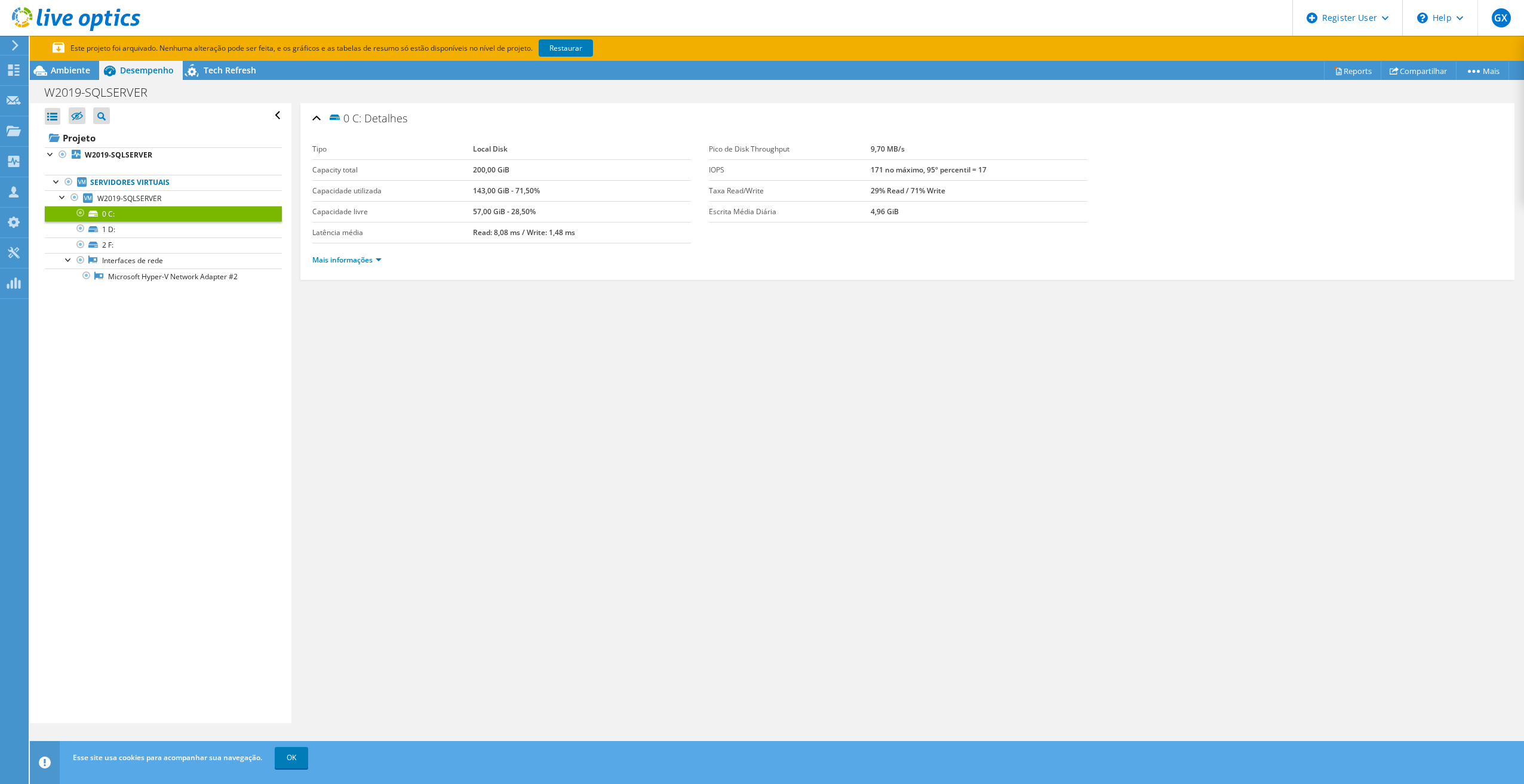
drag, startPoint x: 910, startPoint y: 189, endPoint x: 952, endPoint y: 186, distance: 42.1
click at [952, 186] on td "29% Read / 71% Write" at bounding box center [978, 190] width 216 height 21
drag, startPoint x: 952, startPoint y: 186, endPoint x: 887, endPoint y: 187, distance: 65.0
click at [887, 187] on tr "Taxa Read/Write 29% Read / 71% Write" at bounding box center [898, 190] width 379 height 21
click at [366, 261] on link "Mais informações" at bounding box center [346, 260] width 69 height 10
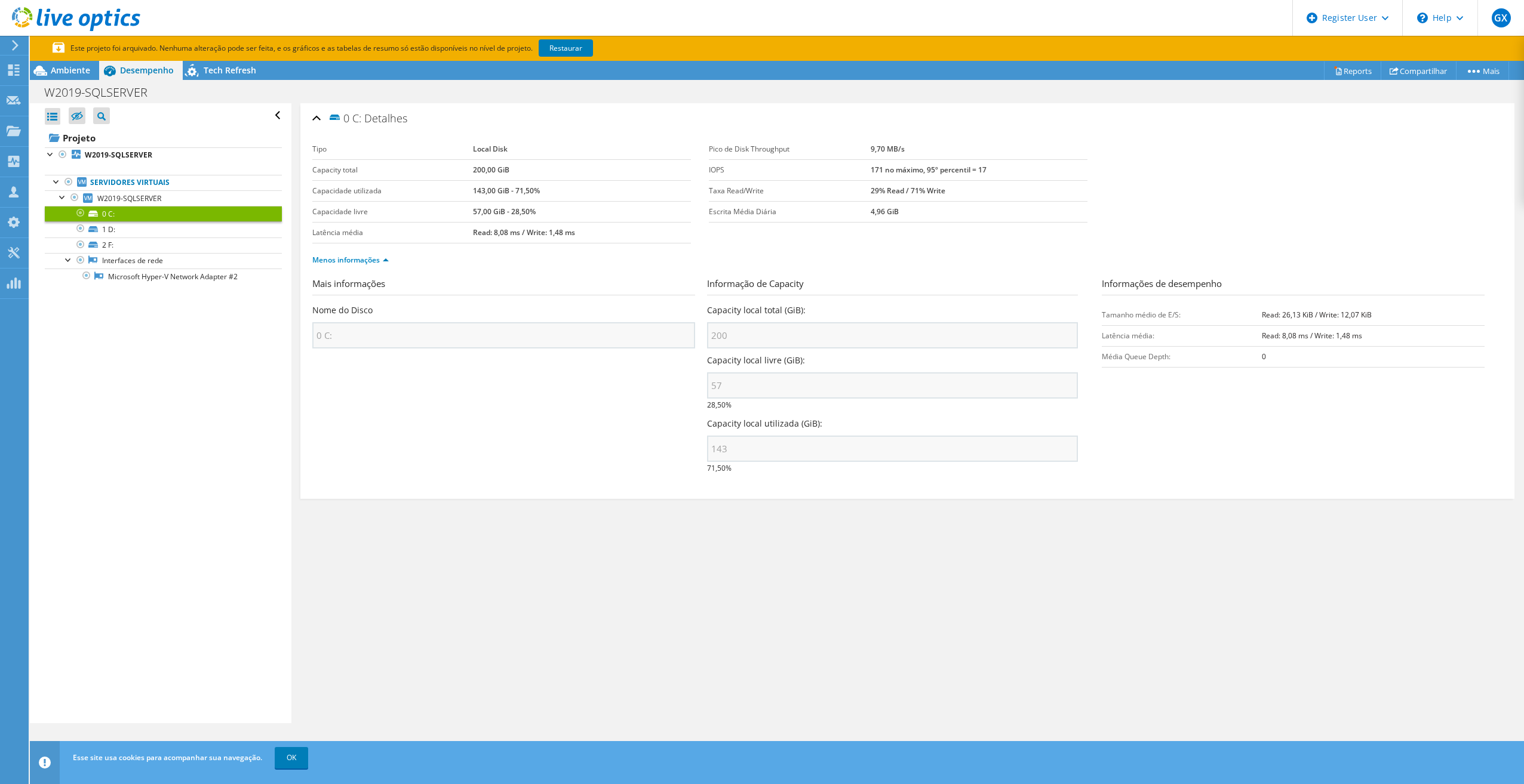
drag, startPoint x: 468, startPoint y: 174, endPoint x: 506, endPoint y: 173, distance: 38.0
click at [506, 173] on tr "Capacity total 200,00 GiB" at bounding box center [501, 170] width 379 height 21
drag, startPoint x: 506, startPoint y: 173, endPoint x: 589, endPoint y: 232, distance: 101.8
click at [589, 232] on td "Read: 8,08 ms / Write: 1,48 ms" at bounding box center [582, 233] width 218 height 21
click at [287, 763] on link "OK" at bounding box center [291, 757] width 33 height 21
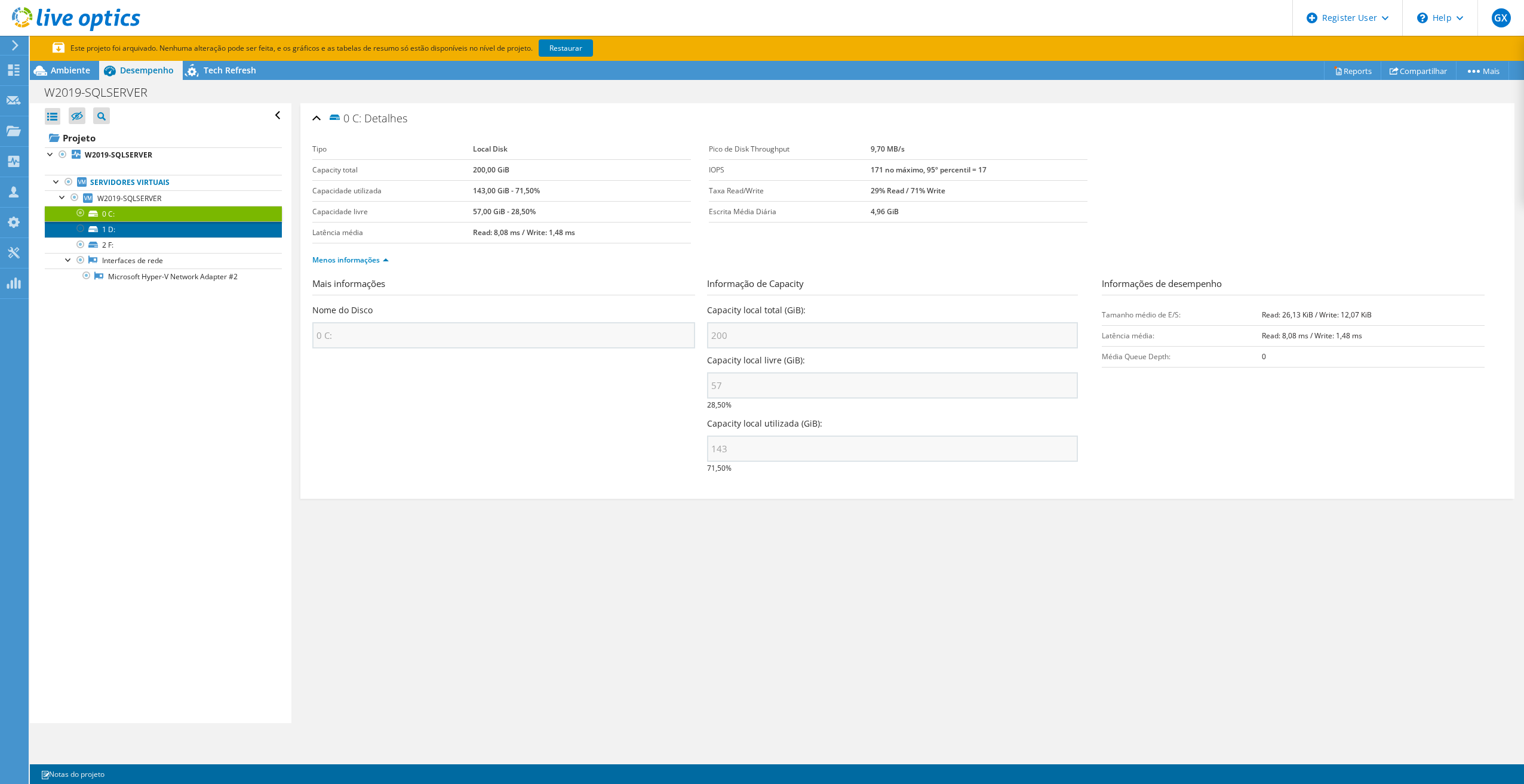
click at [97, 228] on icon at bounding box center [93, 229] width 10 height 6
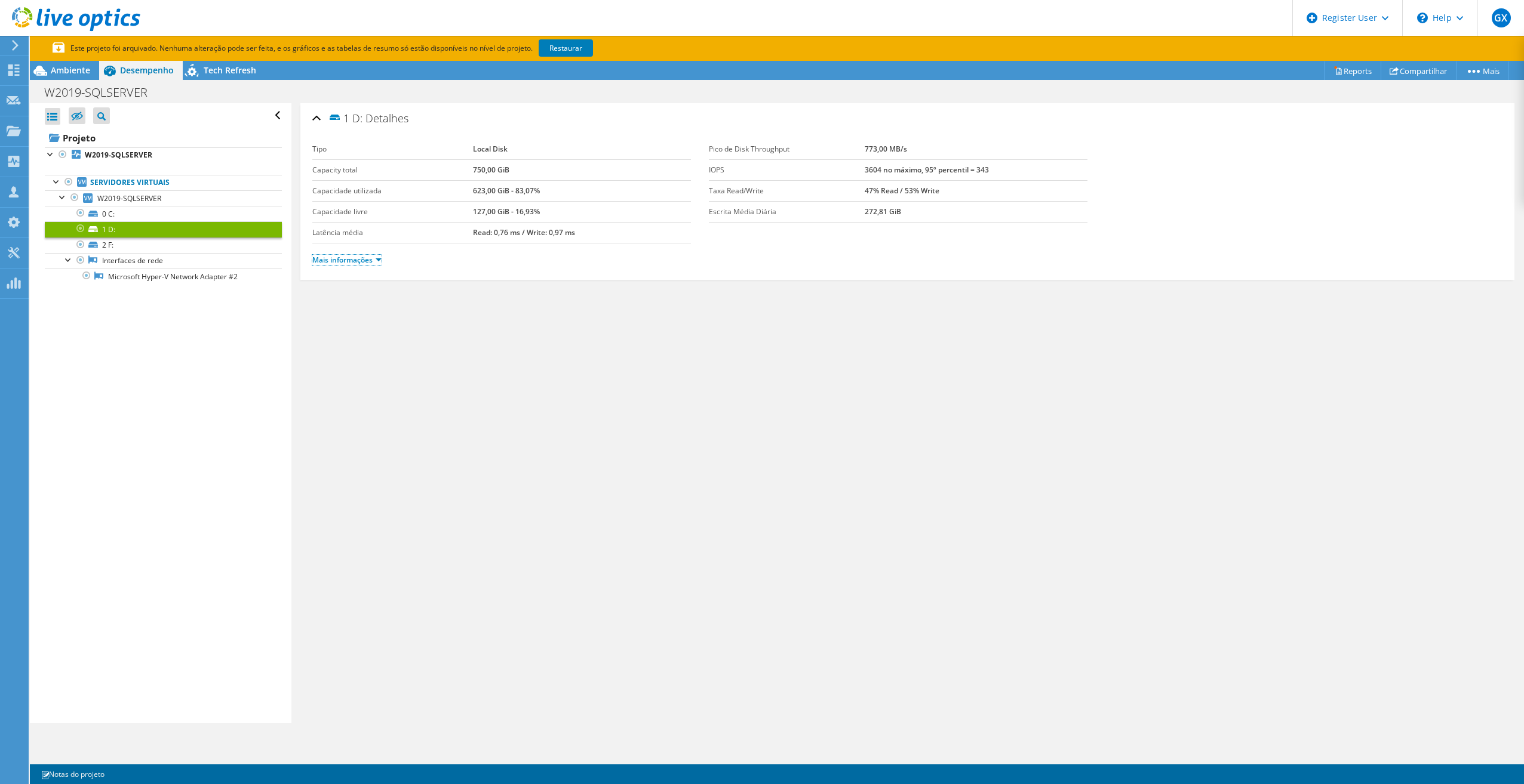
click at [340, 262] on link "Mais informações" at bounding box center [346, 260] width 69 height 10
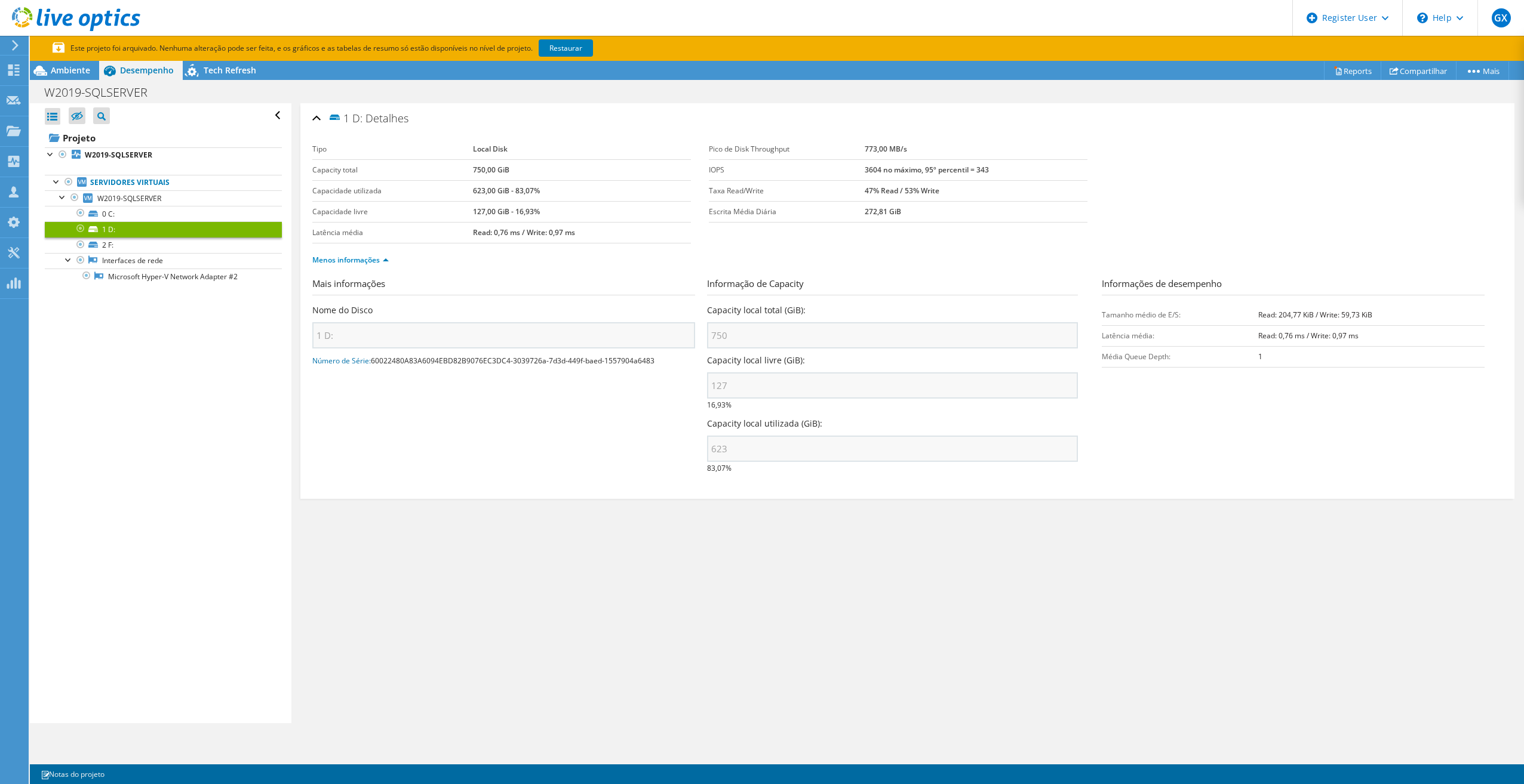
click at [60, 73] on span "Ambiente" at bounding box center [70, 70] width 39 height 11
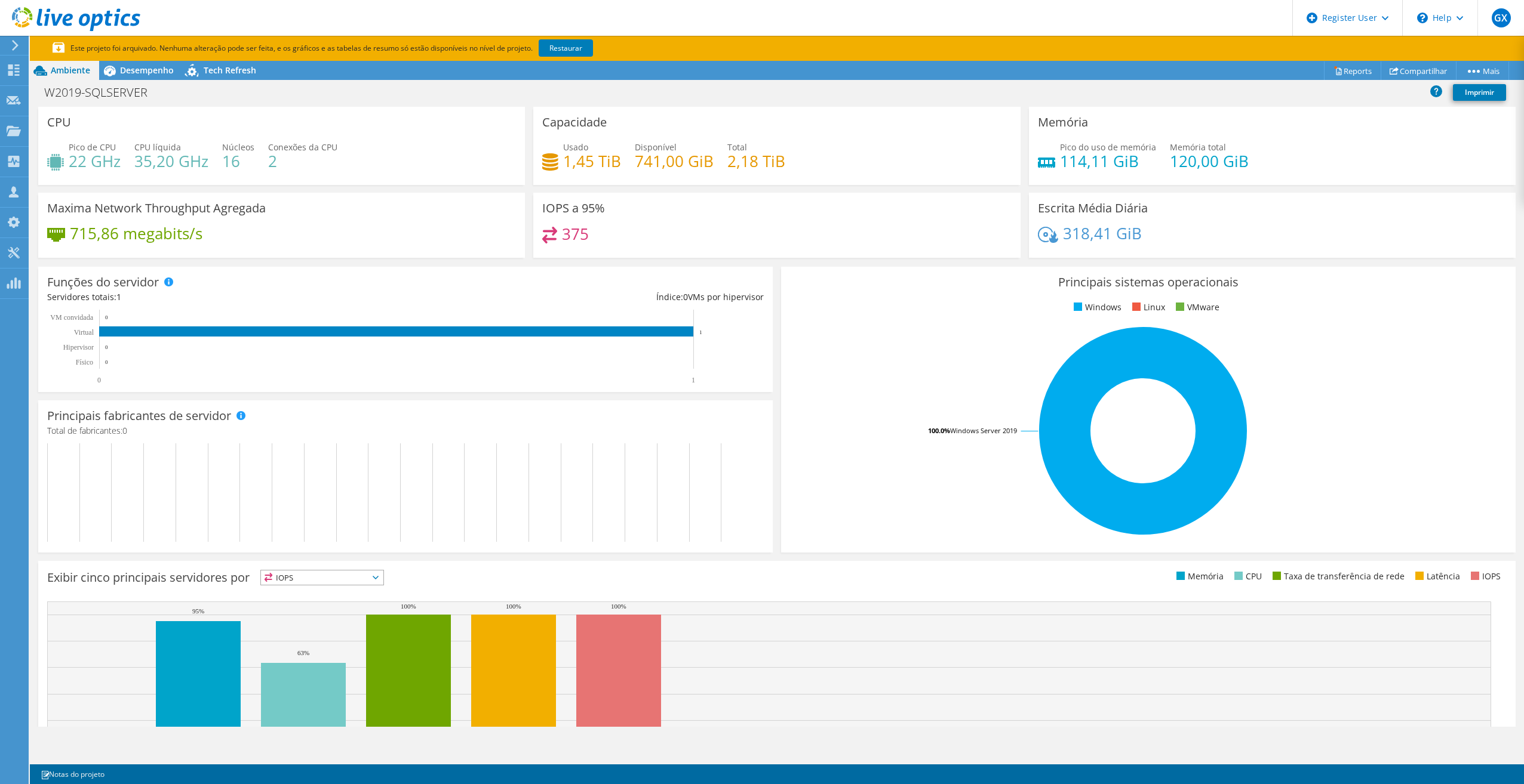
click at [106, 72] on icon at bounding box center [110, 71] width 12 height 10
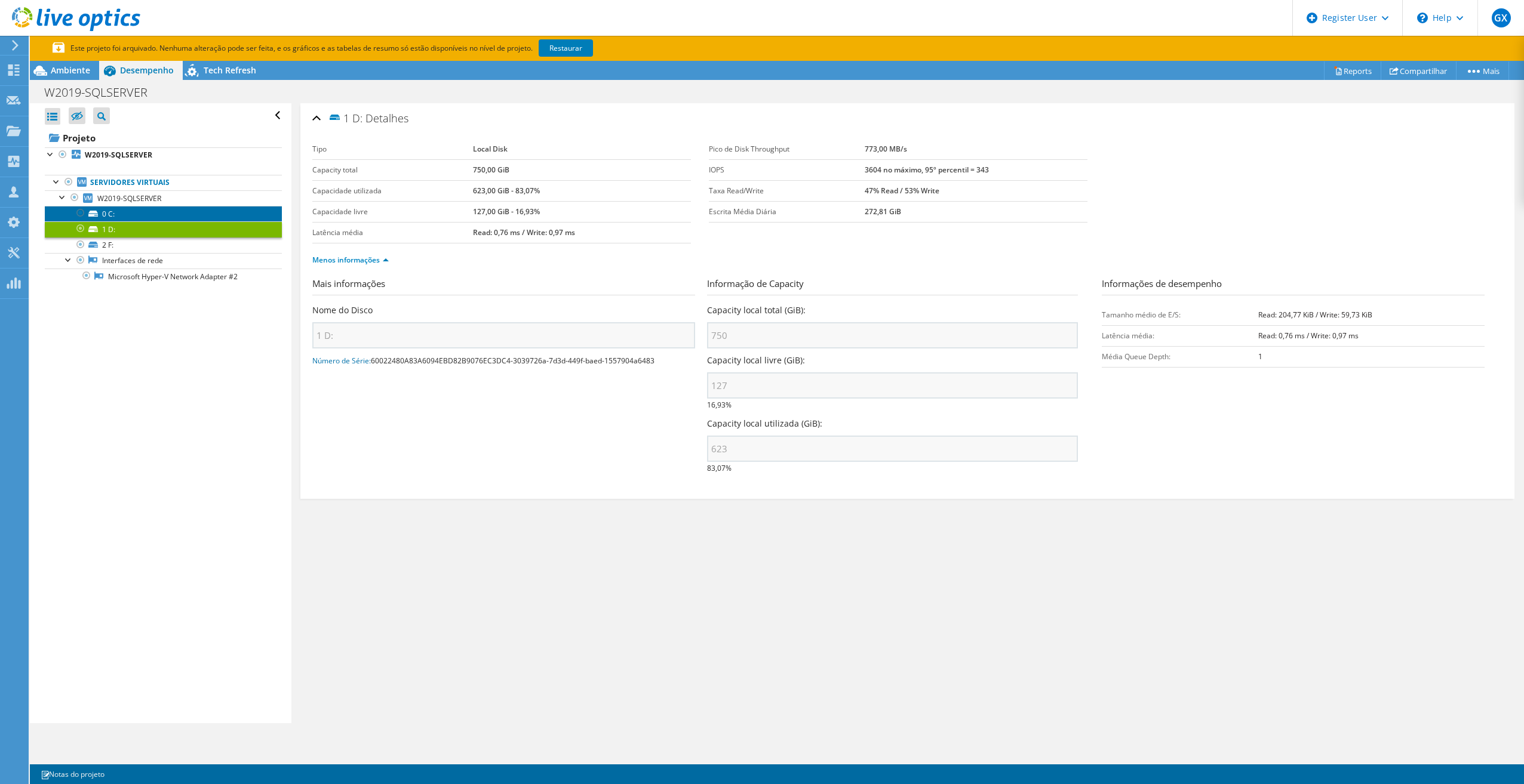
click at [124, 216] on link "0 C:" at bounding box center [163, 213] width 237 height 16
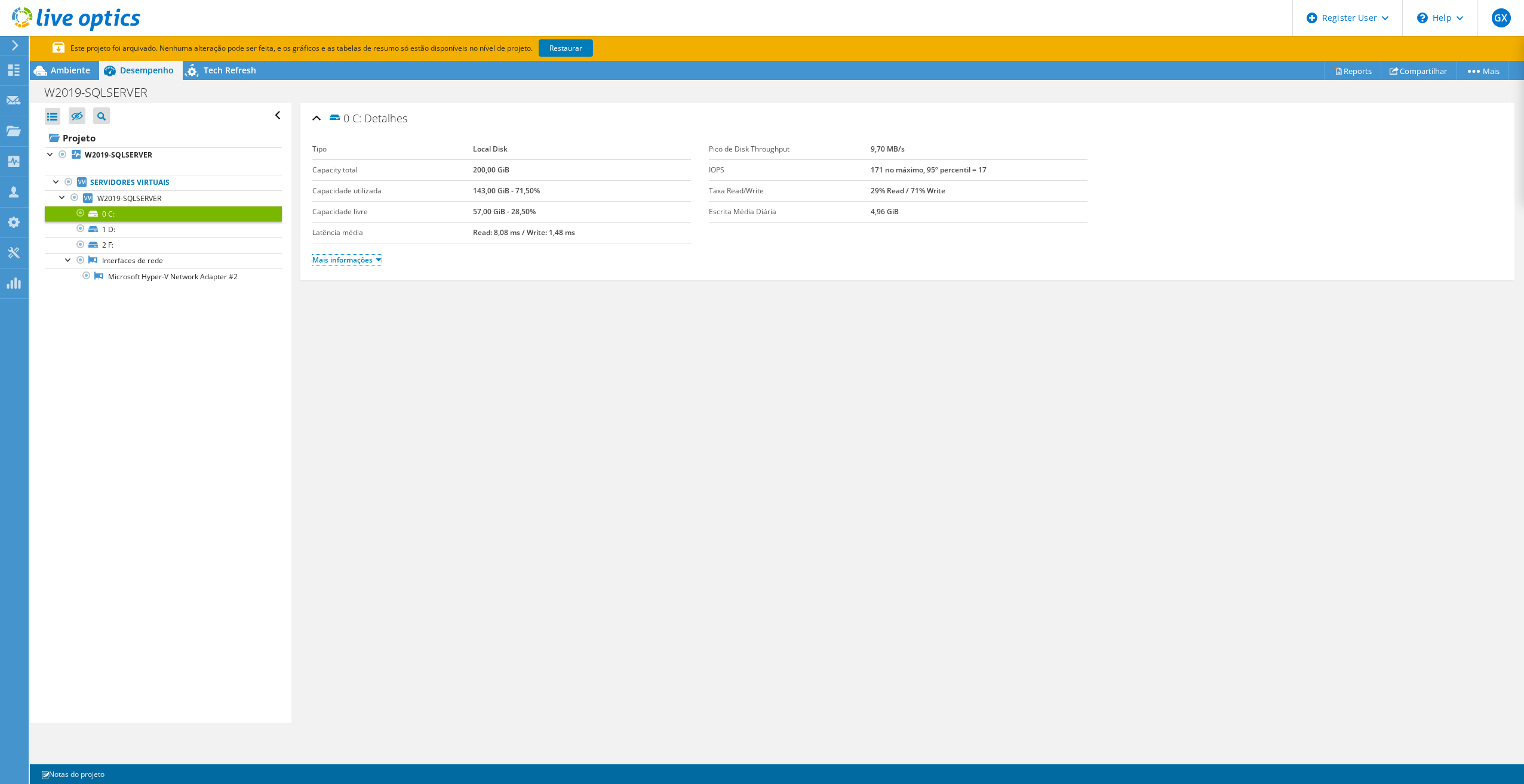
click at [371, 256] on link "Mais informações" at bounding box center [346, 260] width 69 height 10
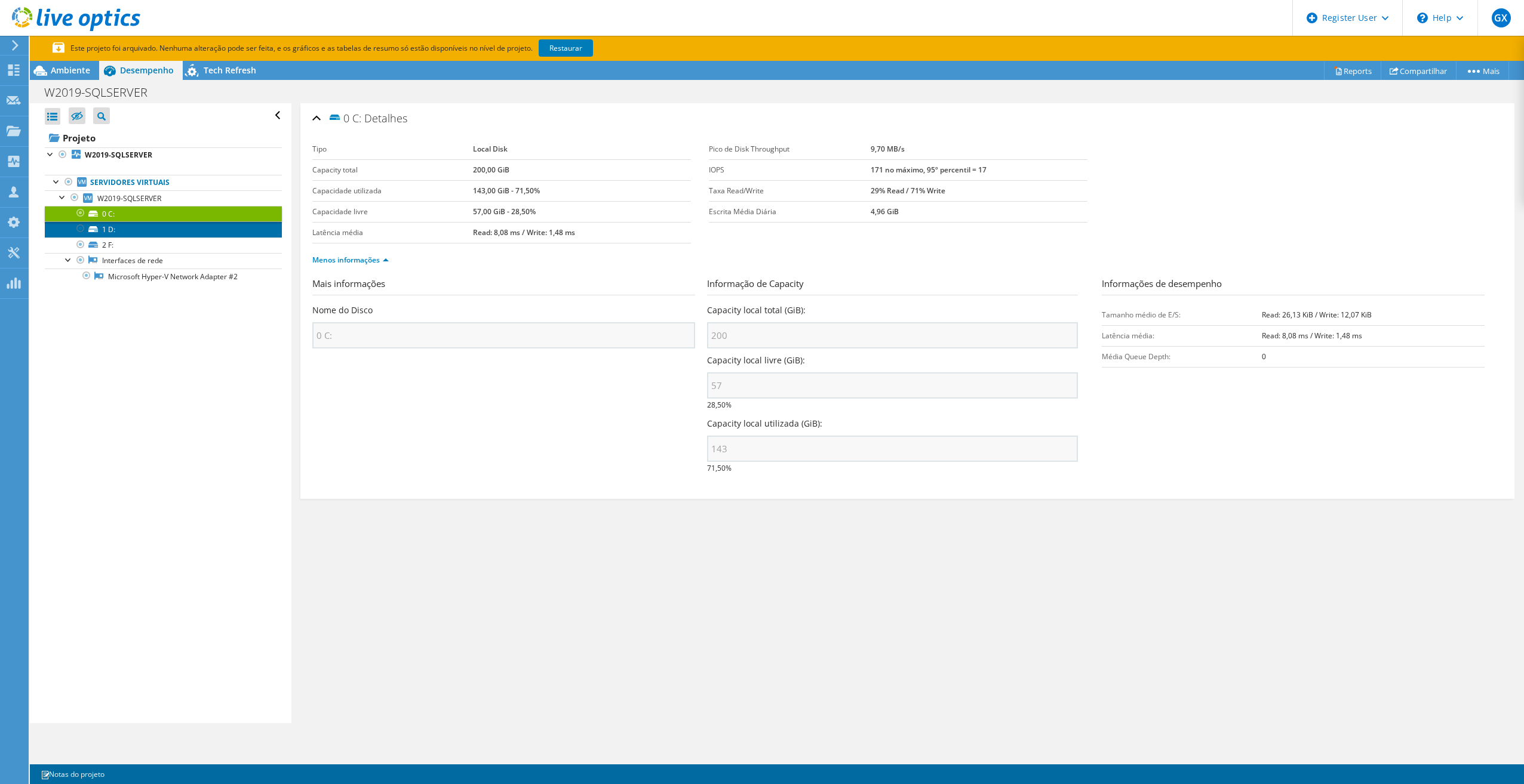
click at [121, 230] on link "1 D:" at bounding box center [163, 229] width 237 height 16
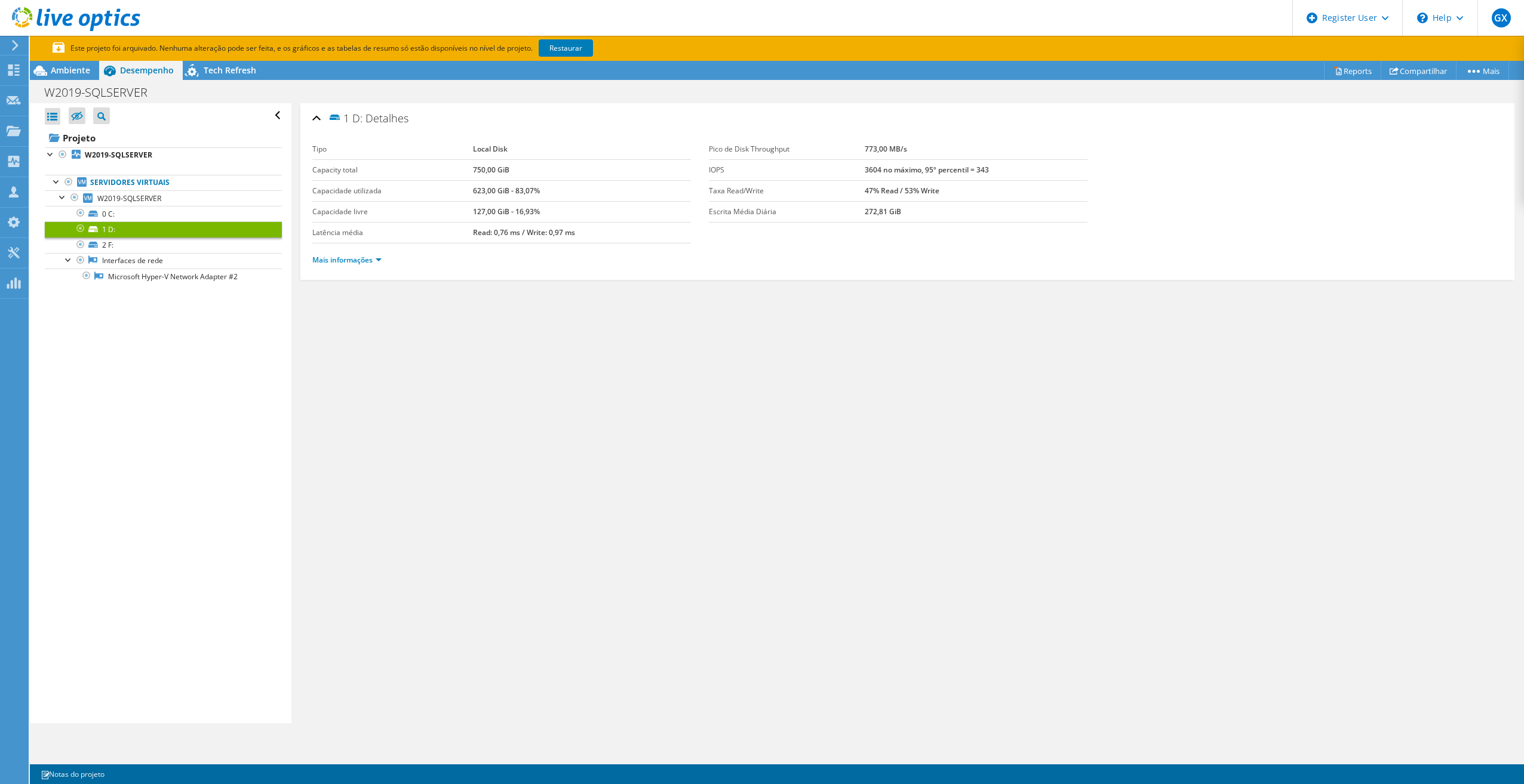
click at [130, 185] on link "Servidores virtuais" at bounding box center [163, 182] width 237 height 16
click at [145, 205] on link "W2019-SQLSERVER" at bounding box center [163, 198] width 237 height 16
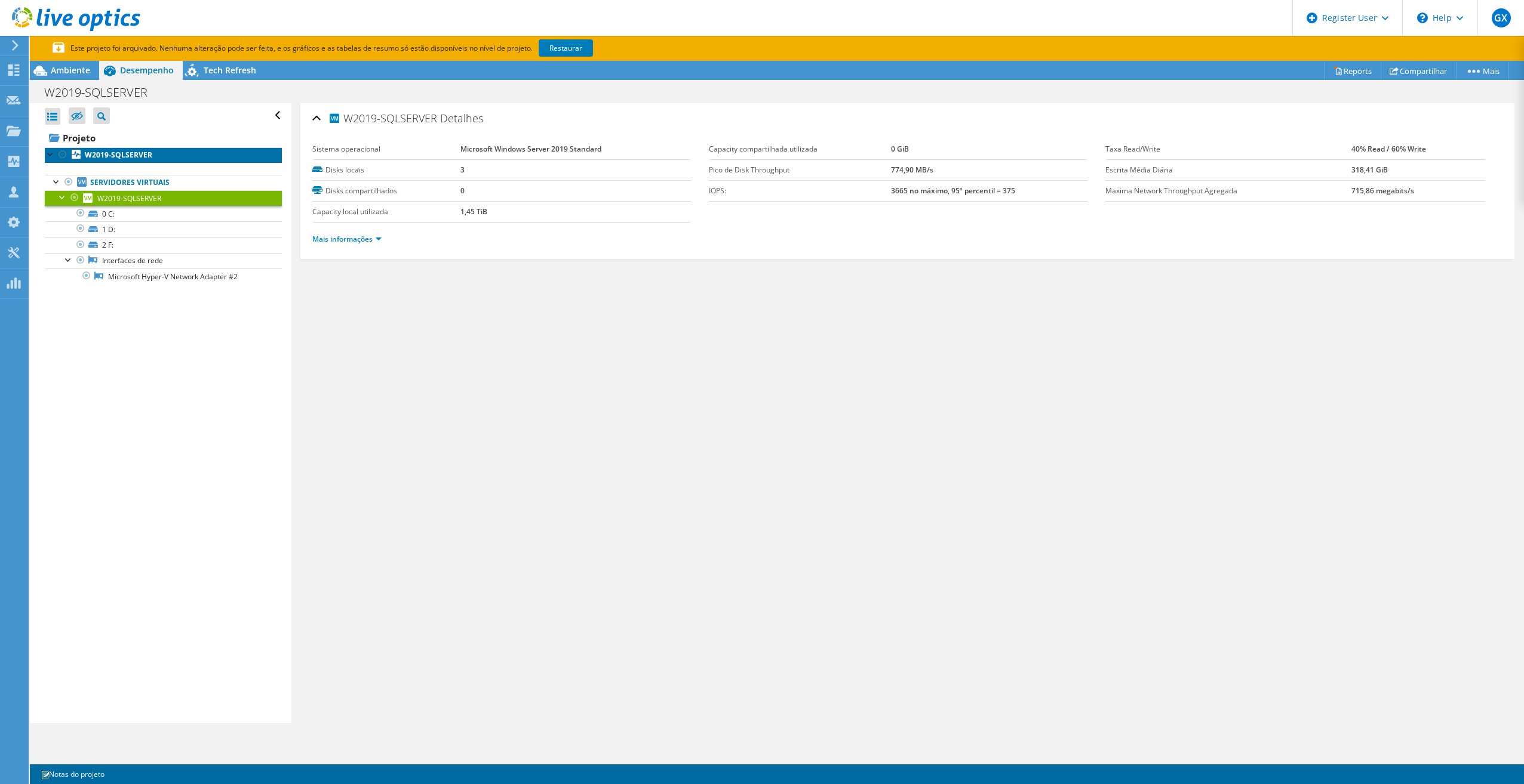
click at [133, 153] on b "W2019-SQLSERVER" at bounding box center [118, 155] width 67 height 10
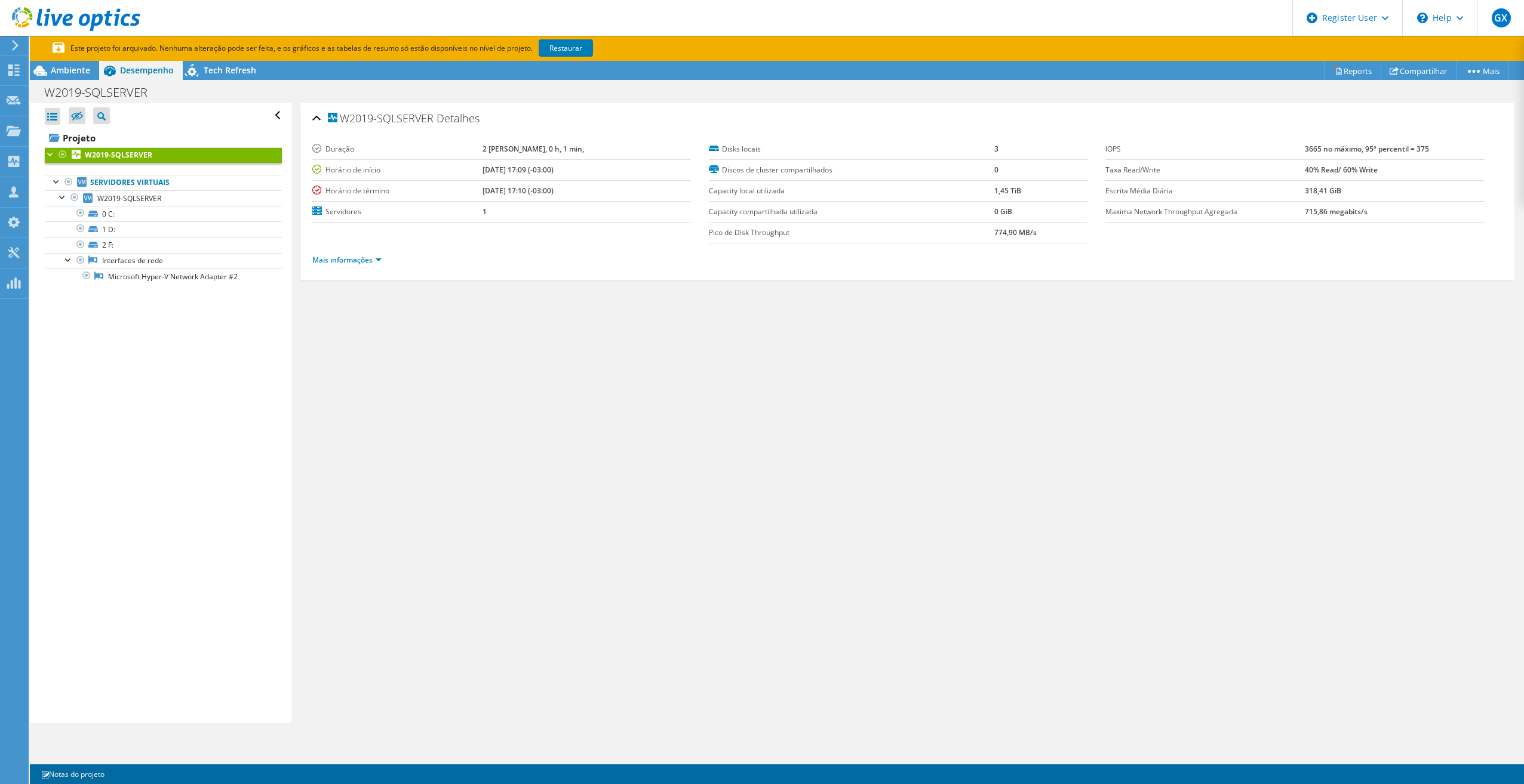
click at [133, 153] on b "W2019-SQLSERVER" at bounding box center [118, 155] width 67 height 10
click at [347, 266] on li "Mais informações" at bounding box center [350, 260] width 76 height 13
click at [376, 265] on li "Mais informações" at bounding box center [350, 260] width 76 height 13
click at [371, 263] on link "Mais informações" at bounding box center [346, 260] width 69 height 10
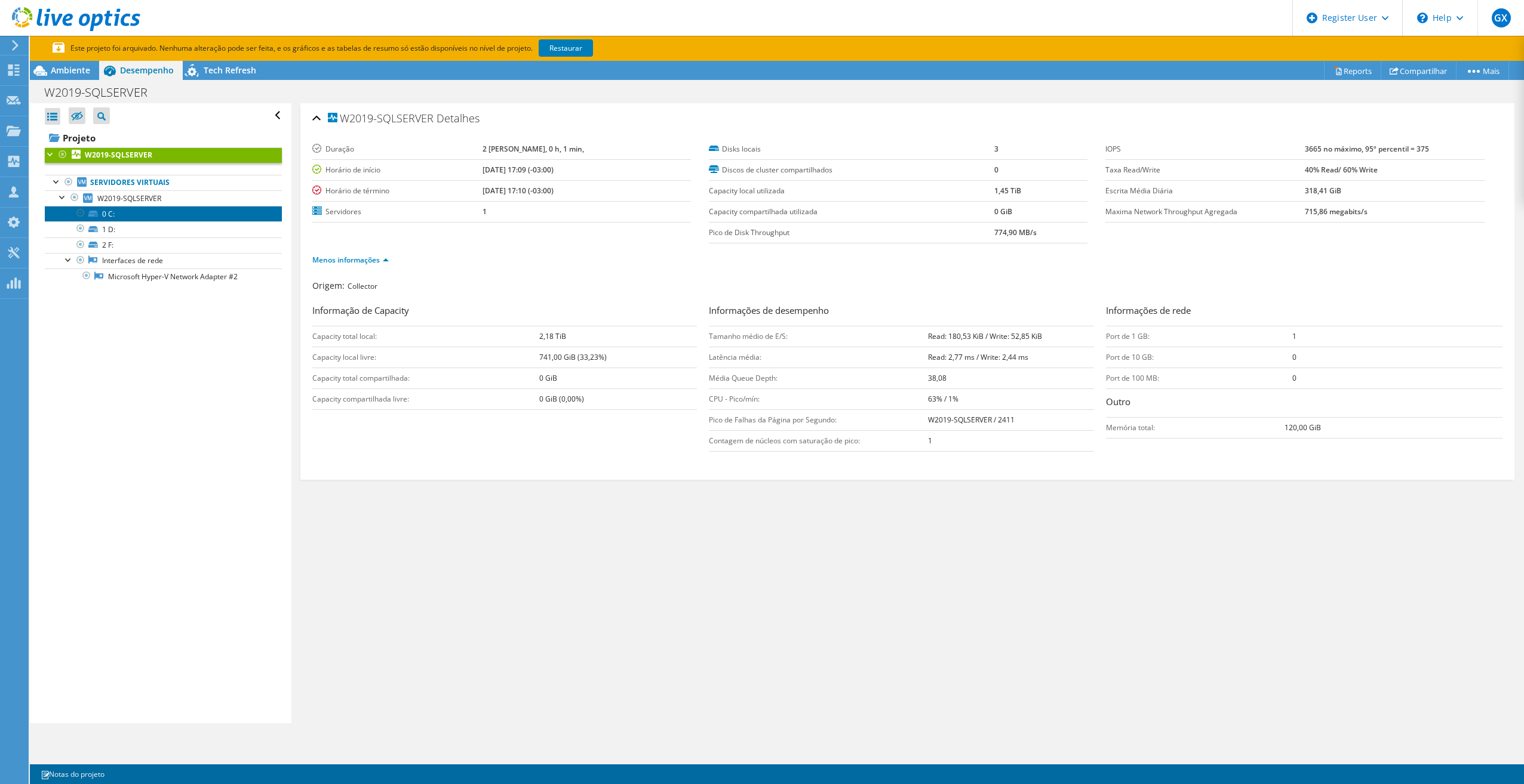
click at [105, 209] on link "0 C:" at bounding box center [163, 213] width 237 height 16
